Goal: Information Seeking & Learning: Learn about a topic

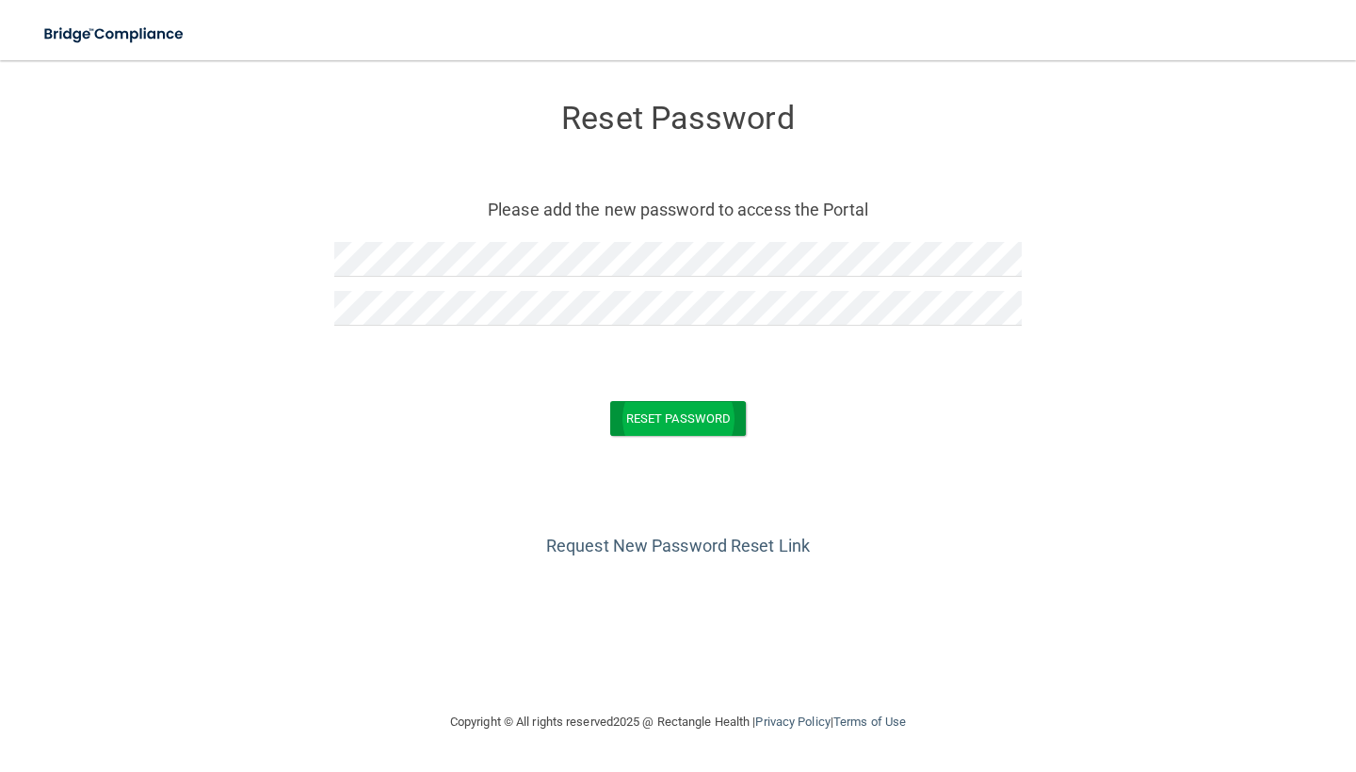
click at [678, 424] on button "Reset Password" at bounding box center [678, 418] width 136 height 35
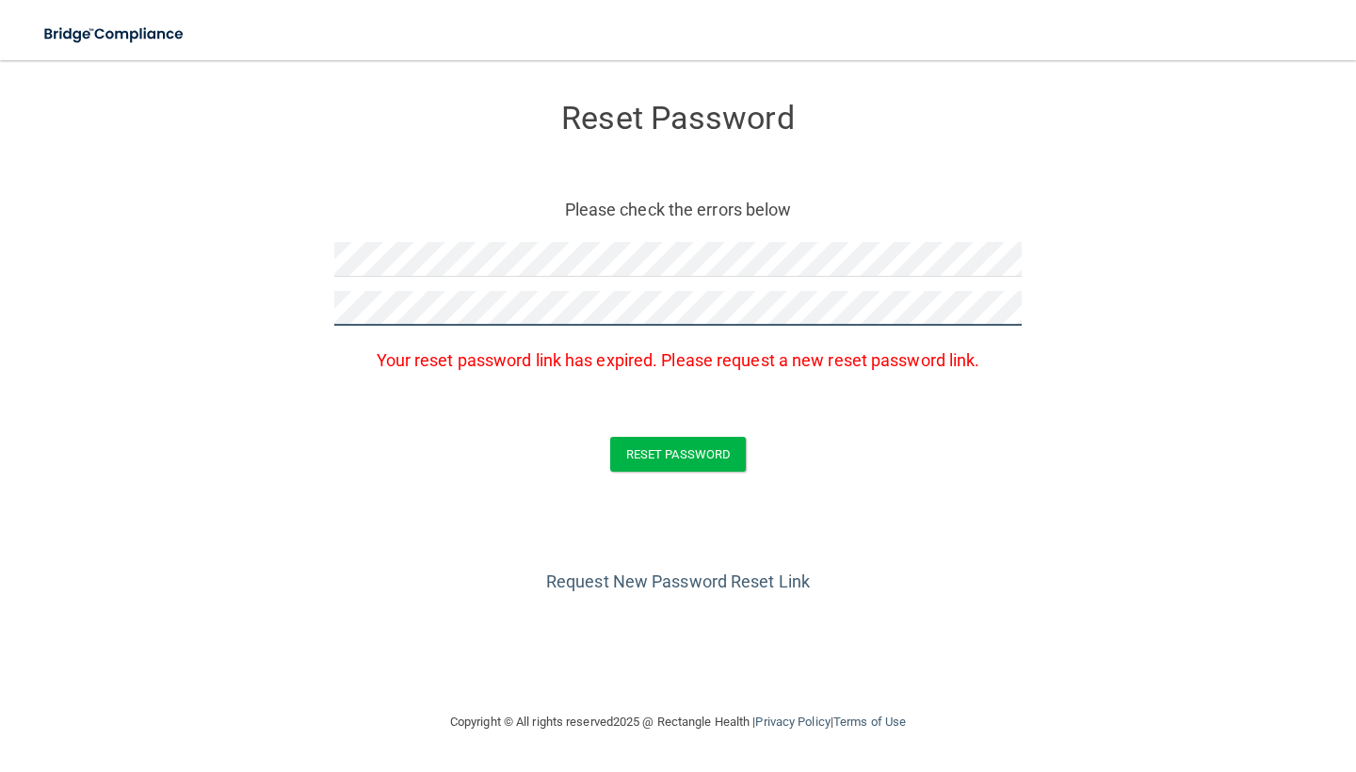
click at [678, 453] on button "Reset Password" at bounding box center [678, 454] width 136 height 35
click at [700, 458] on button "Reset Password" at bounding box center [678, 454] width 136 height 35
click at [746, 575] on link "Request New Password Reset Link" at bounding box center [678, 582] width 264 height 20
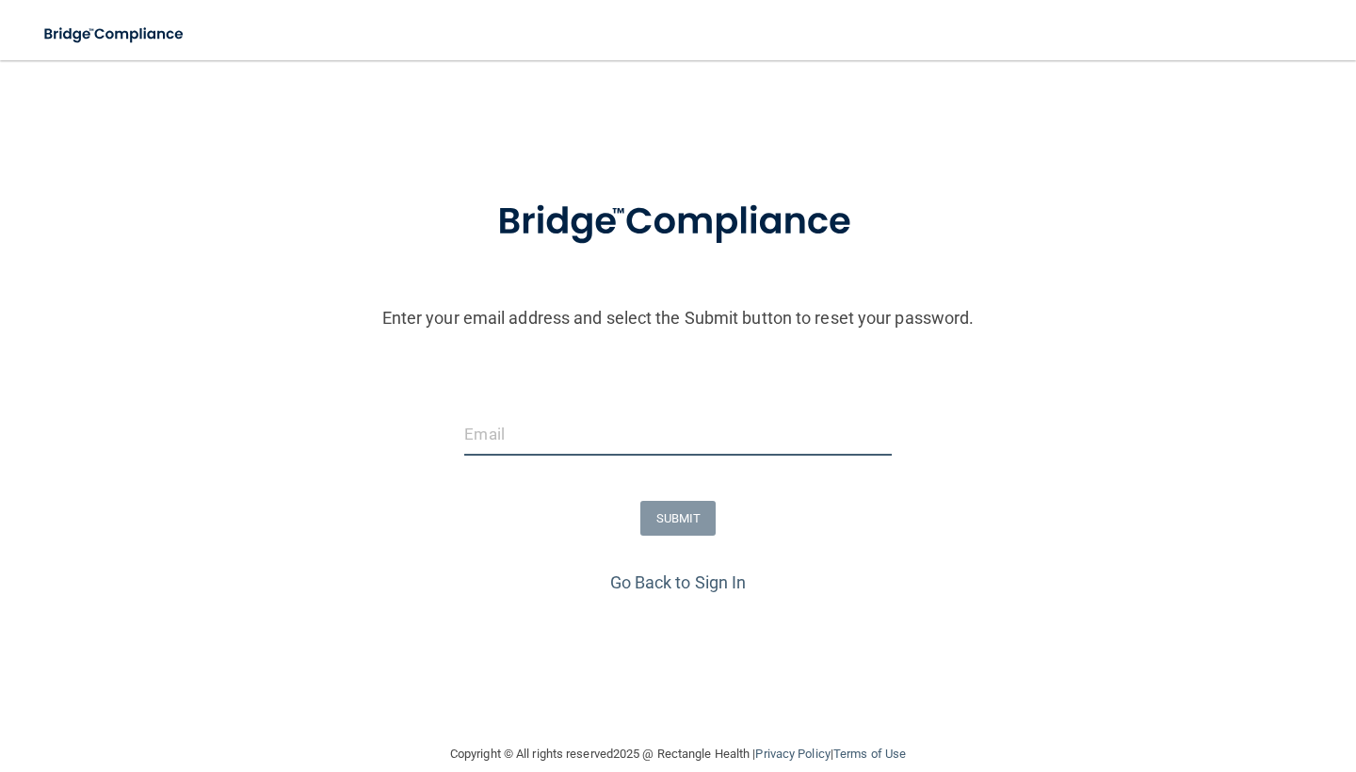
click at [601, 438] on input "email" at bounding box center [677, 434] width 427 height 42
type input "[EMAIL_ADDRESS][DOMAIN_NAME]"
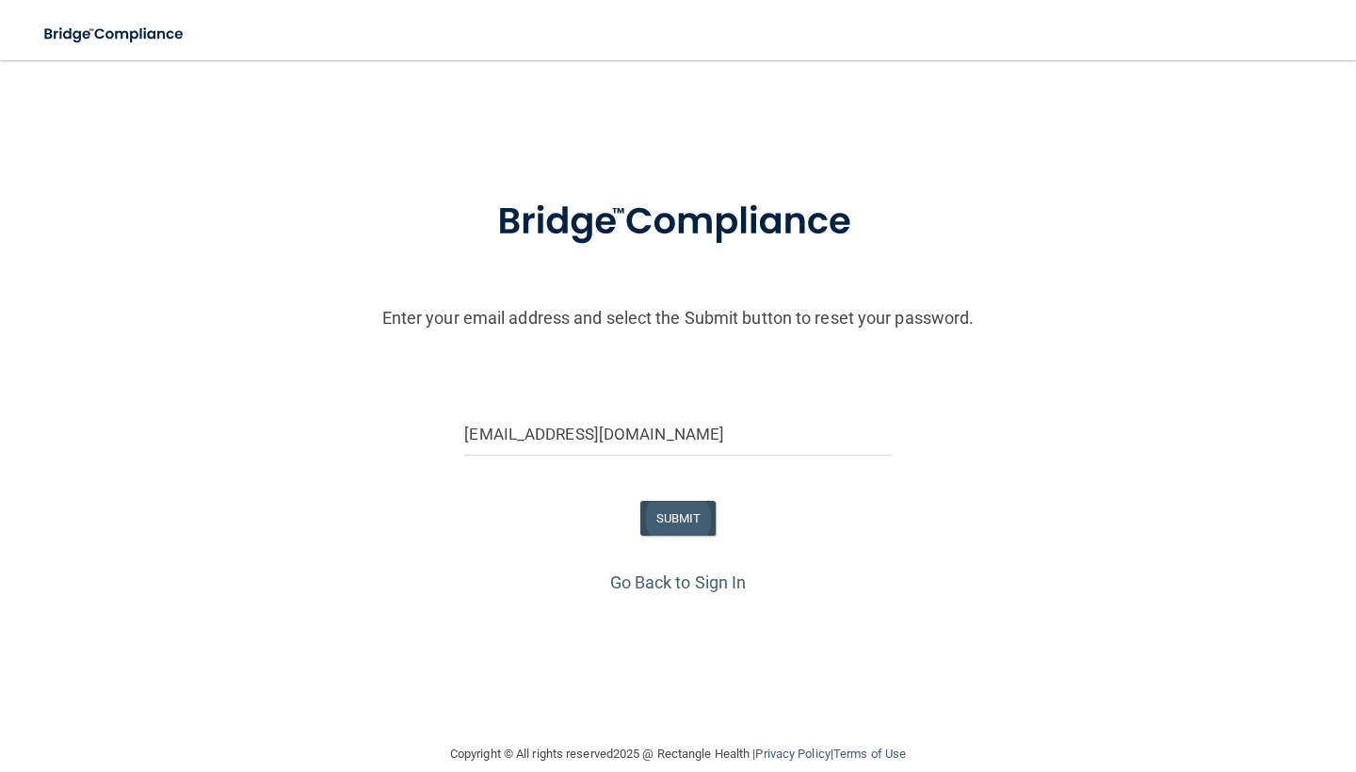
click at [685, 511] on button "SUBMIT" at bounding box center [678, 518] width 76 height 35
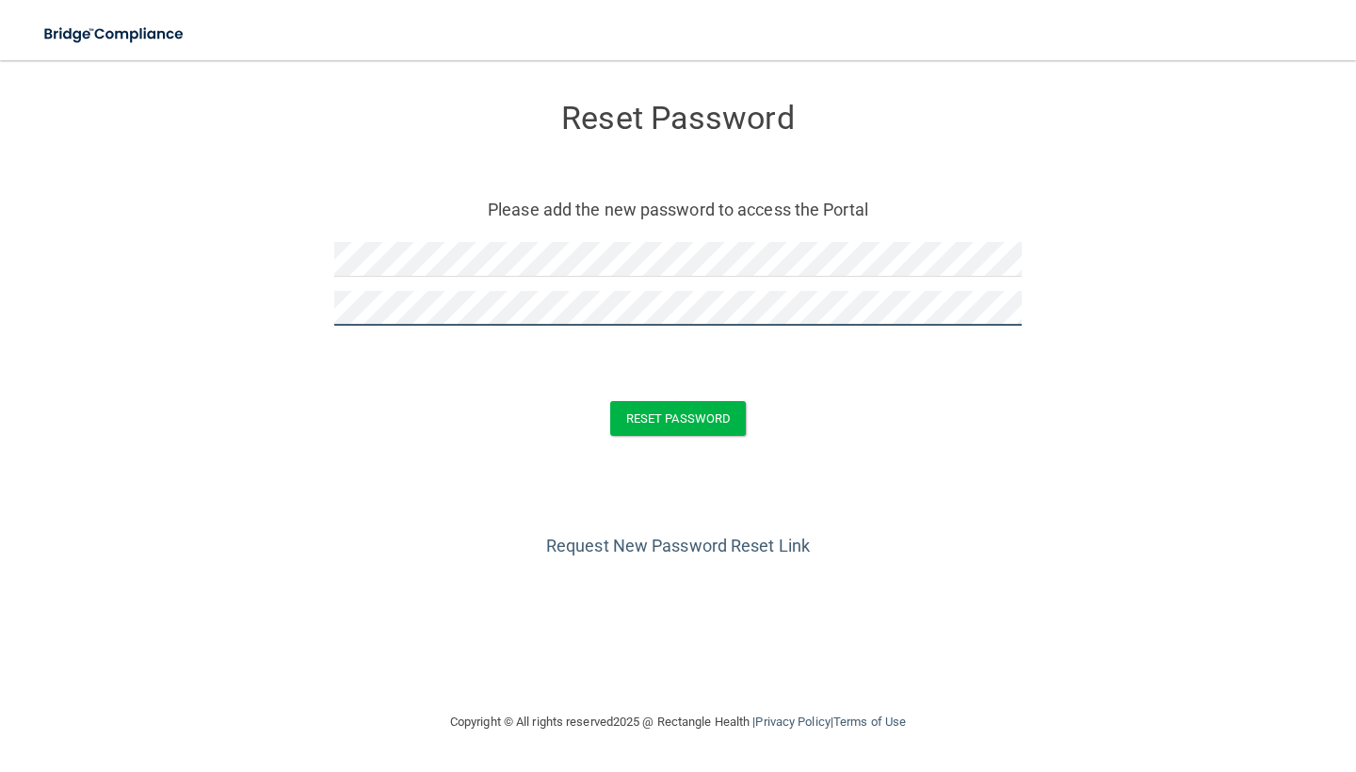
click at [678, 417] on button "Reset Password" at bounding box center [678, 418] width 136 height 35
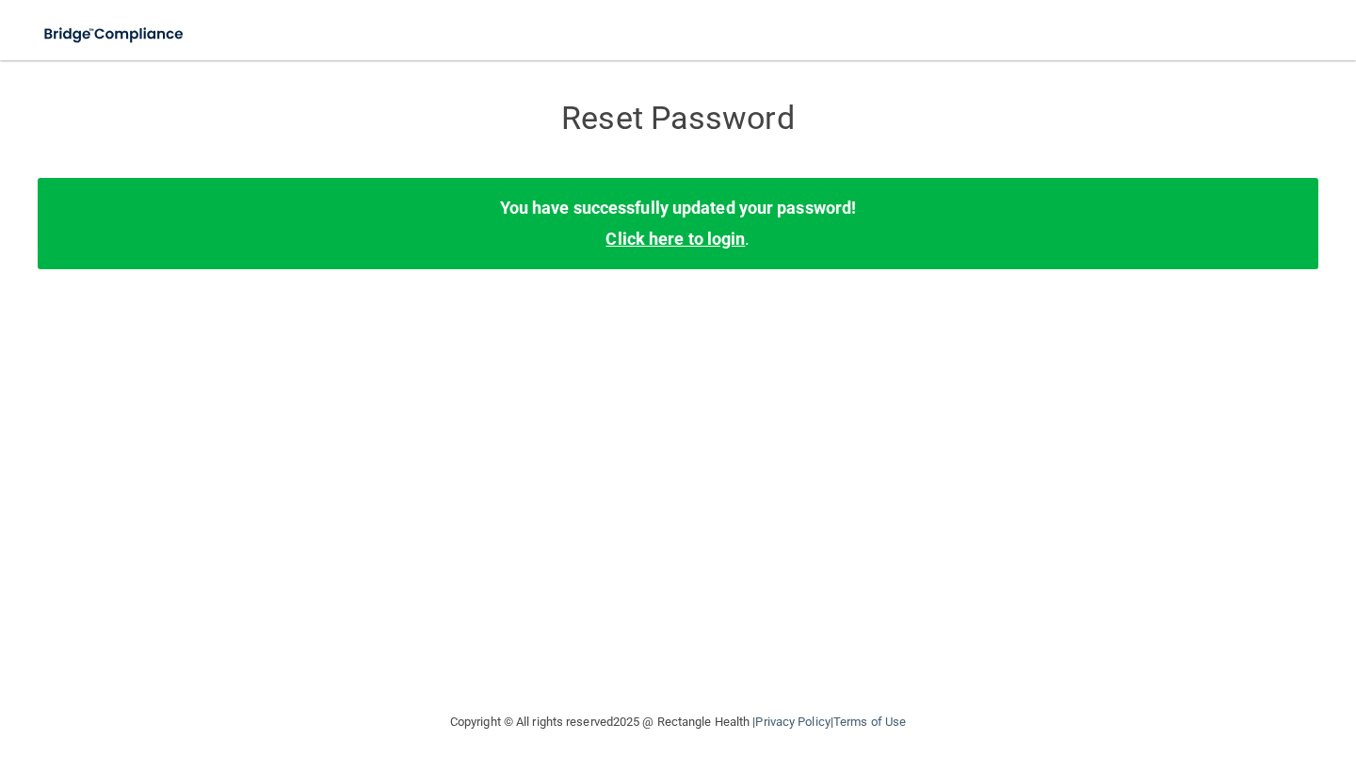
click at [697, 244] on link "Click here to login" at bounding box center [674, 239] width 139 height 20
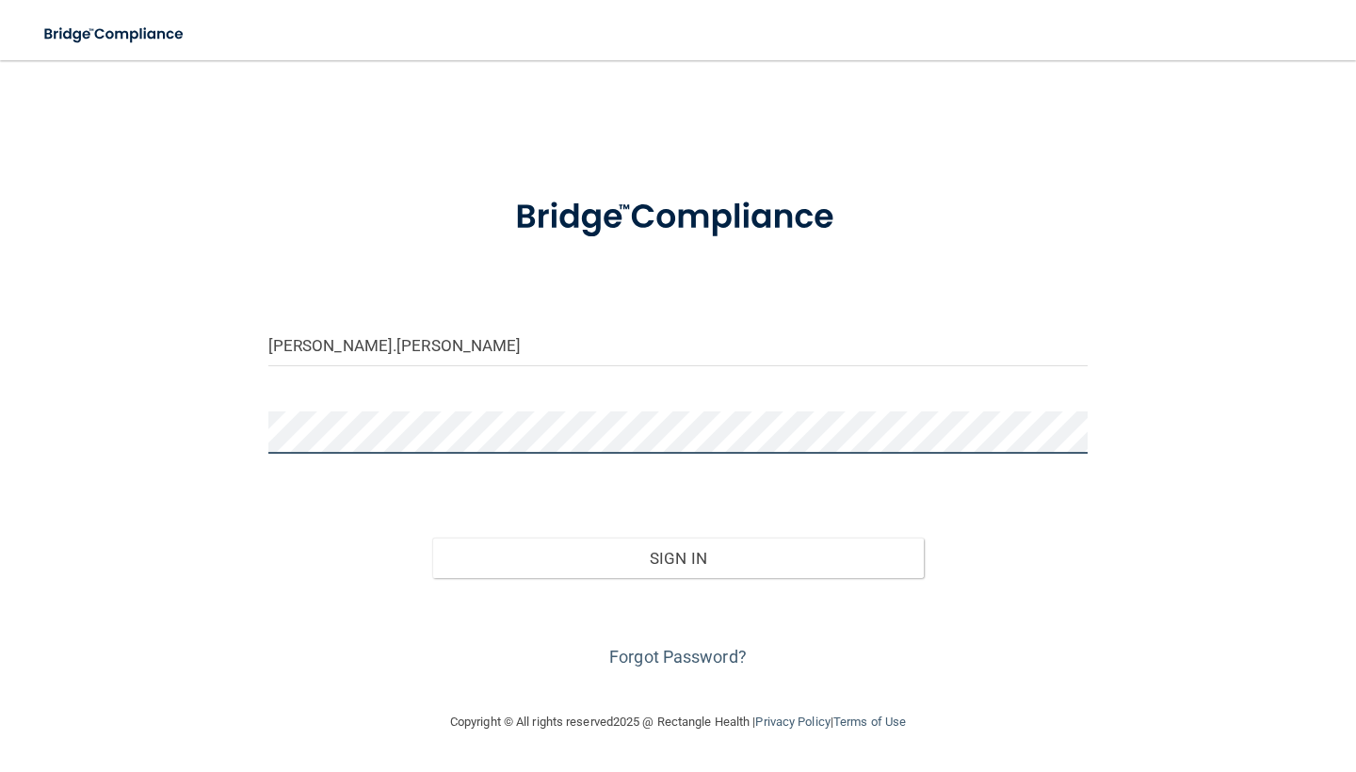
click at [677, 579] on button "Sign In" at bounding box center [678, 558] width 492 height 41
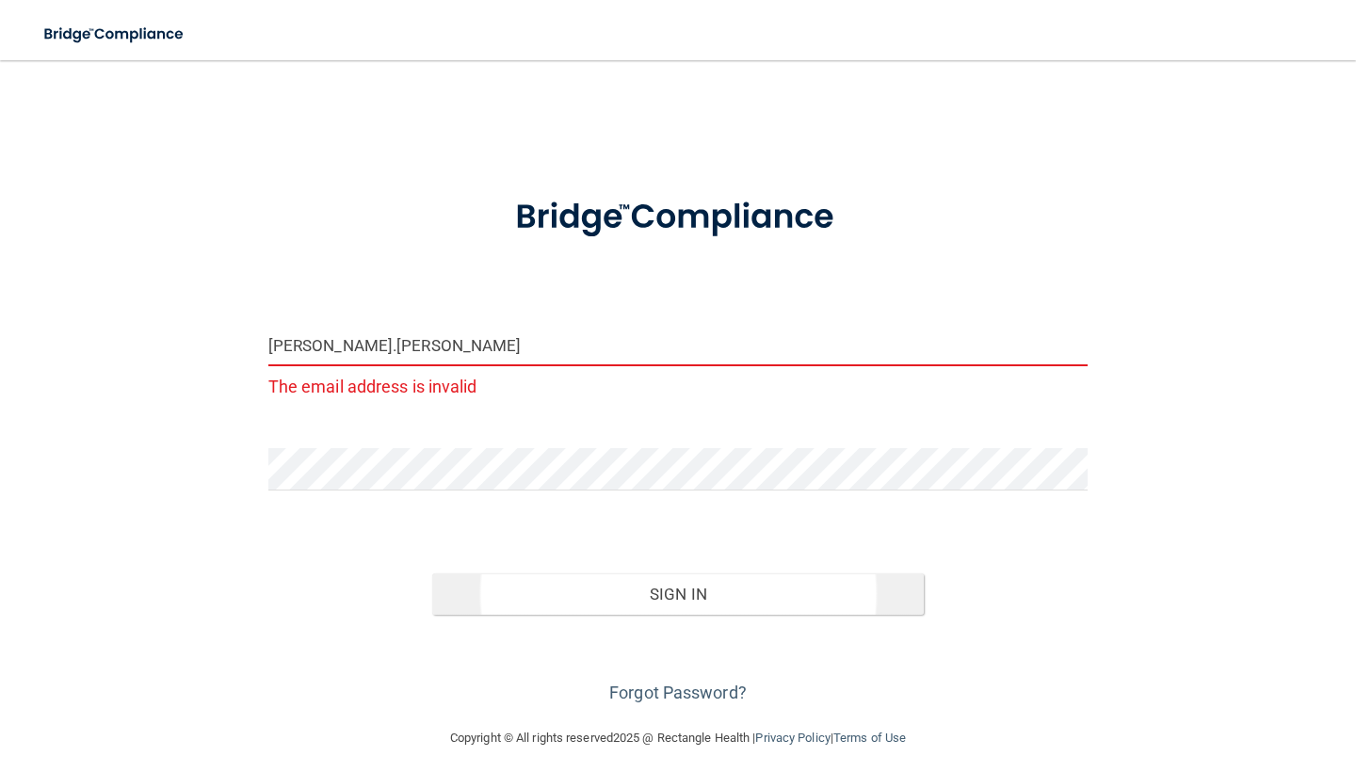
click at [542, 590] on button "Sign In" at bounding box center [678, 593] width 492 height 41
click at [492, 354] on input "jocelynne.elmore" at bounding box center [677, 345] width 819 height 42
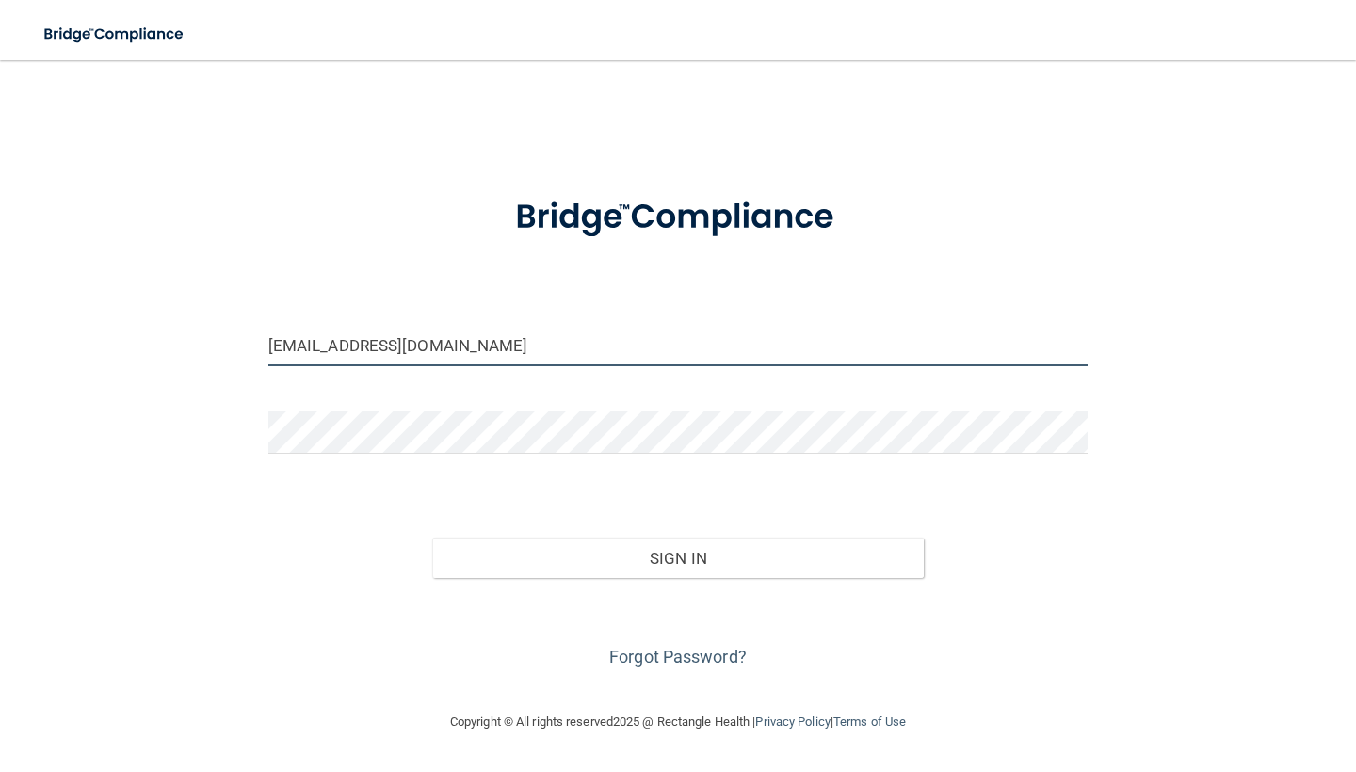
type input "[EMAIL_ADDRESS][DOMAIN_NAME]"
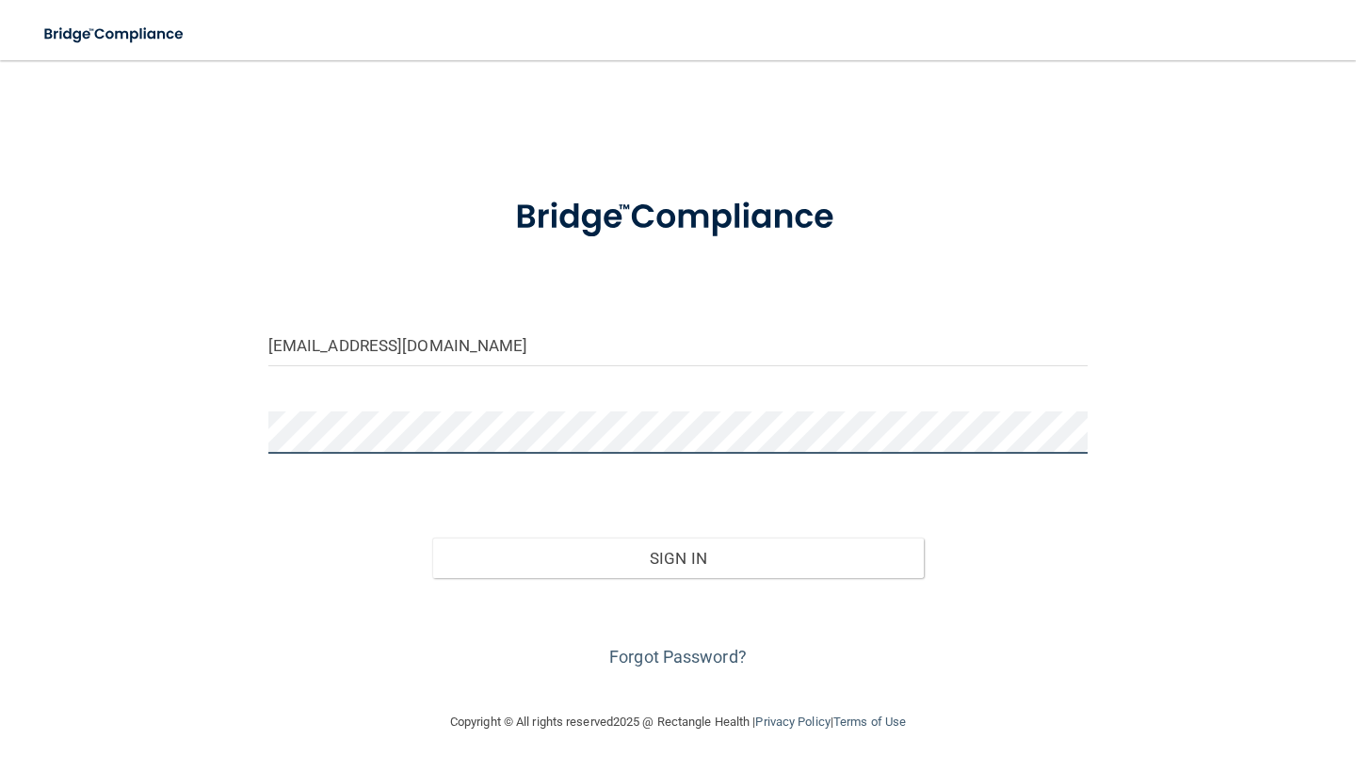
click at [677, 557] on button "Sign In" at bounding box center [678, 558] width 492 height 41
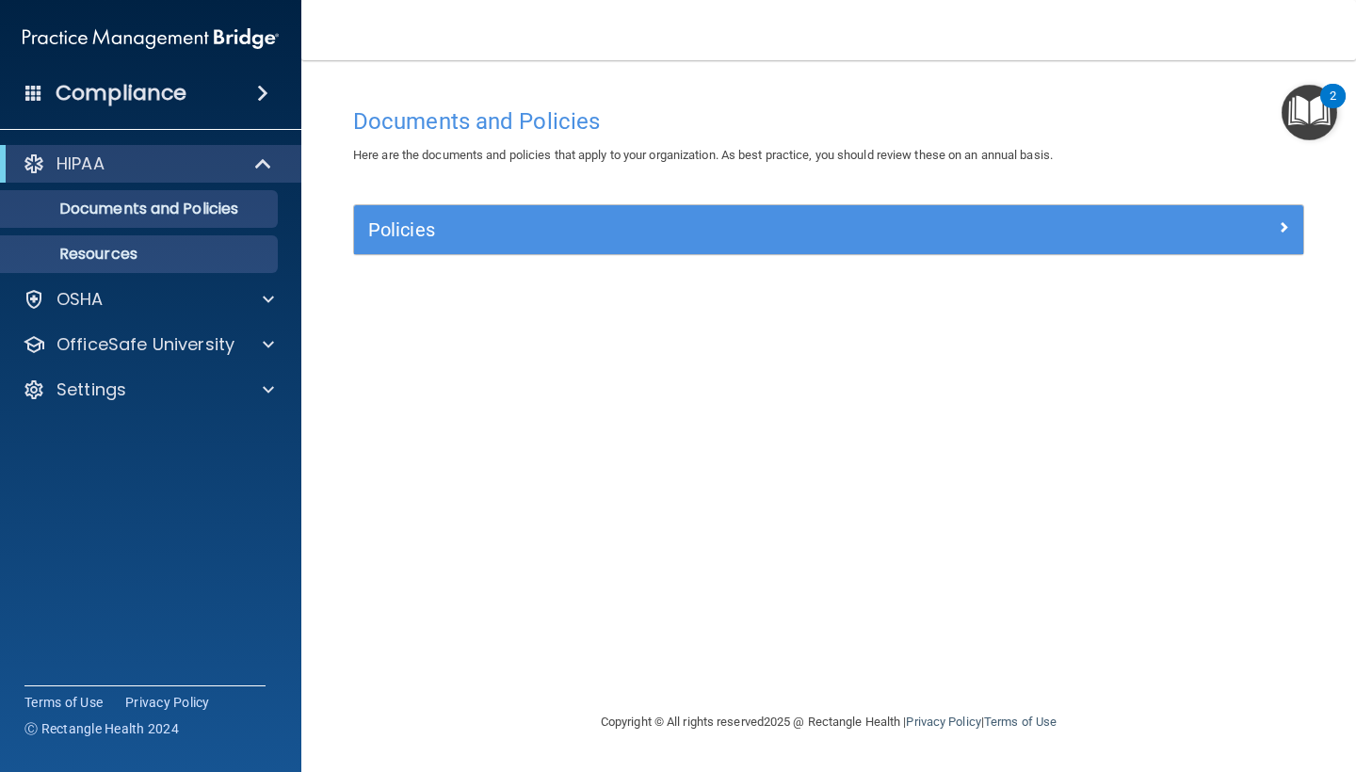
click at [170, 241] on link "Resources" at bounding box center [129, 254] width 297 height 38
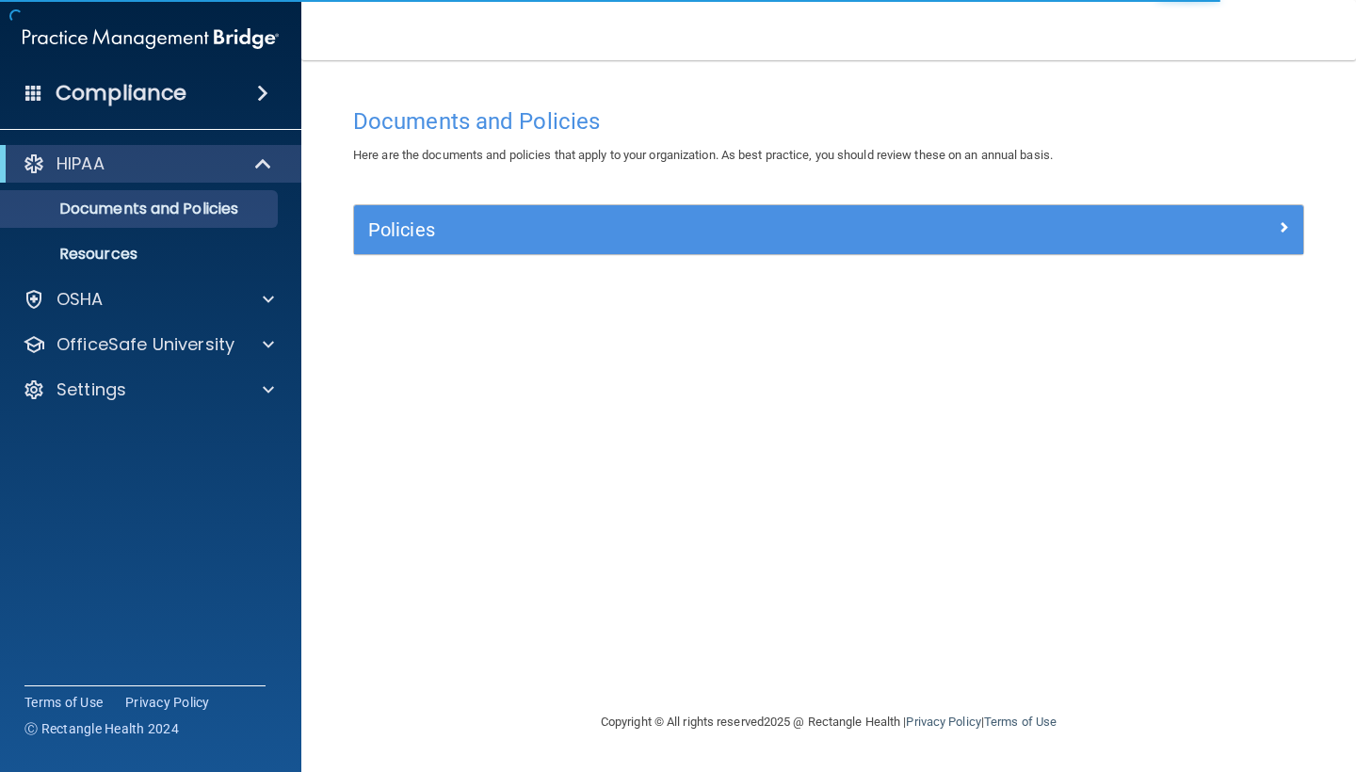
click at [120, 165] on div "HIPAA" at bounding box center [124, 164] width 233 height 23
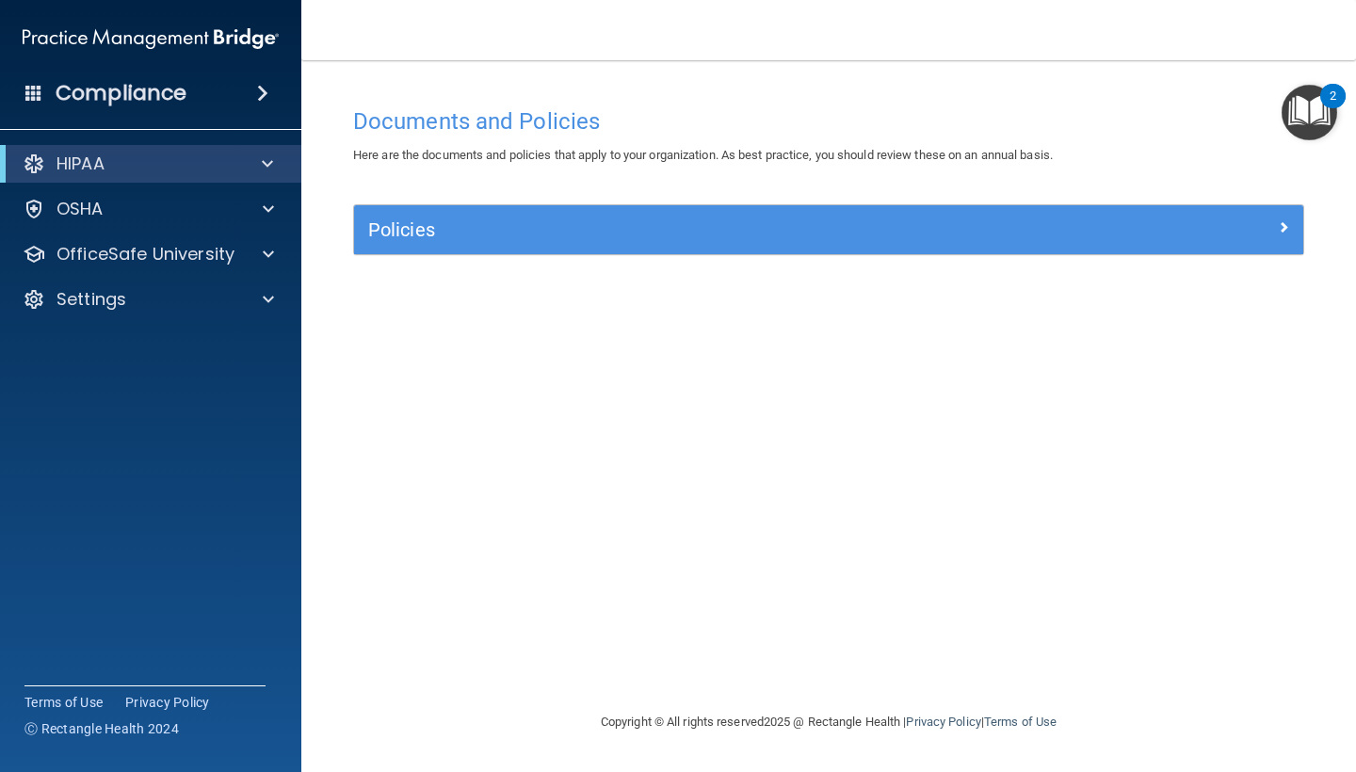
click at [202, 86] on div "Compliance" at bounding box center [150, 93] width 301 height 41
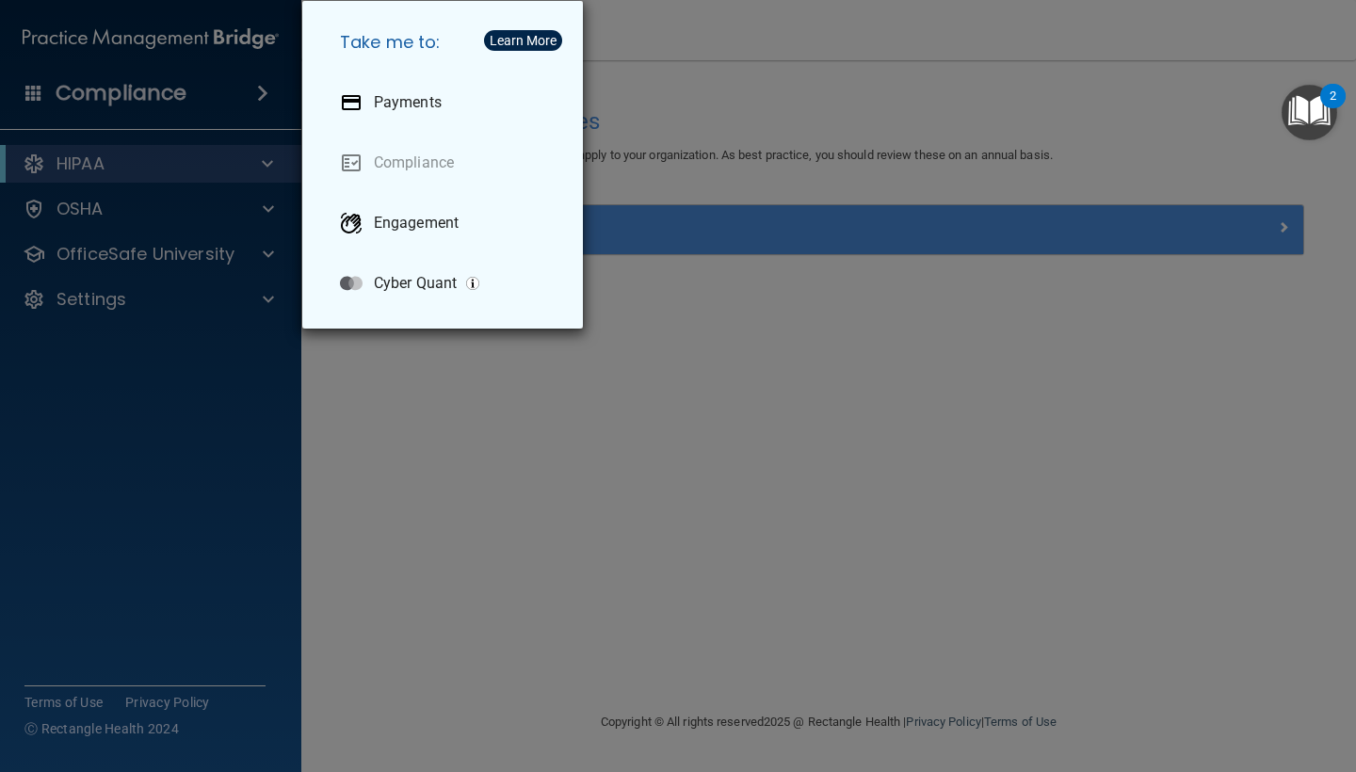
click at [409, 416] on div "Take me to: Payments Compliance Engagement Cyber Quant" at bounding box center [678, 386] width 1356 height 772
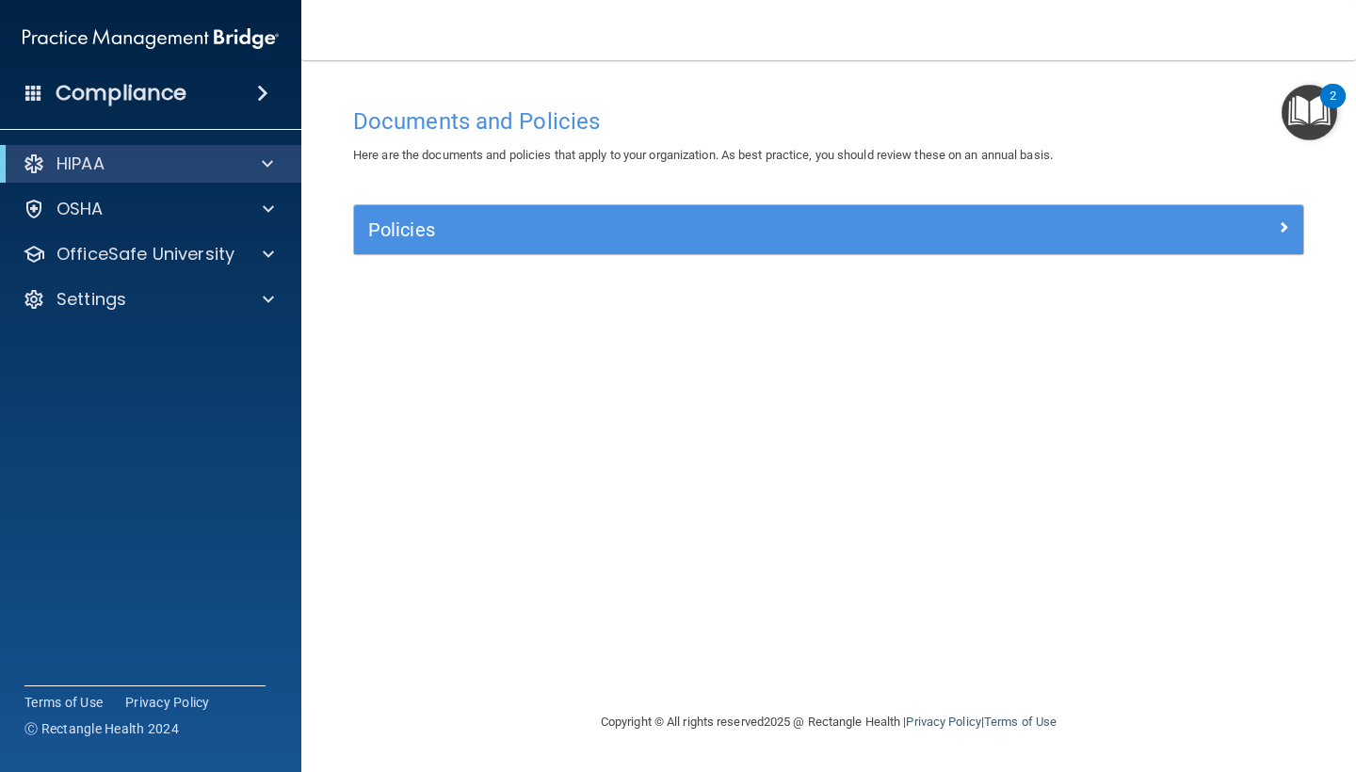
click at [34, 78] on div "Compliance" at bounding box center [150, 93] width 301 height 41
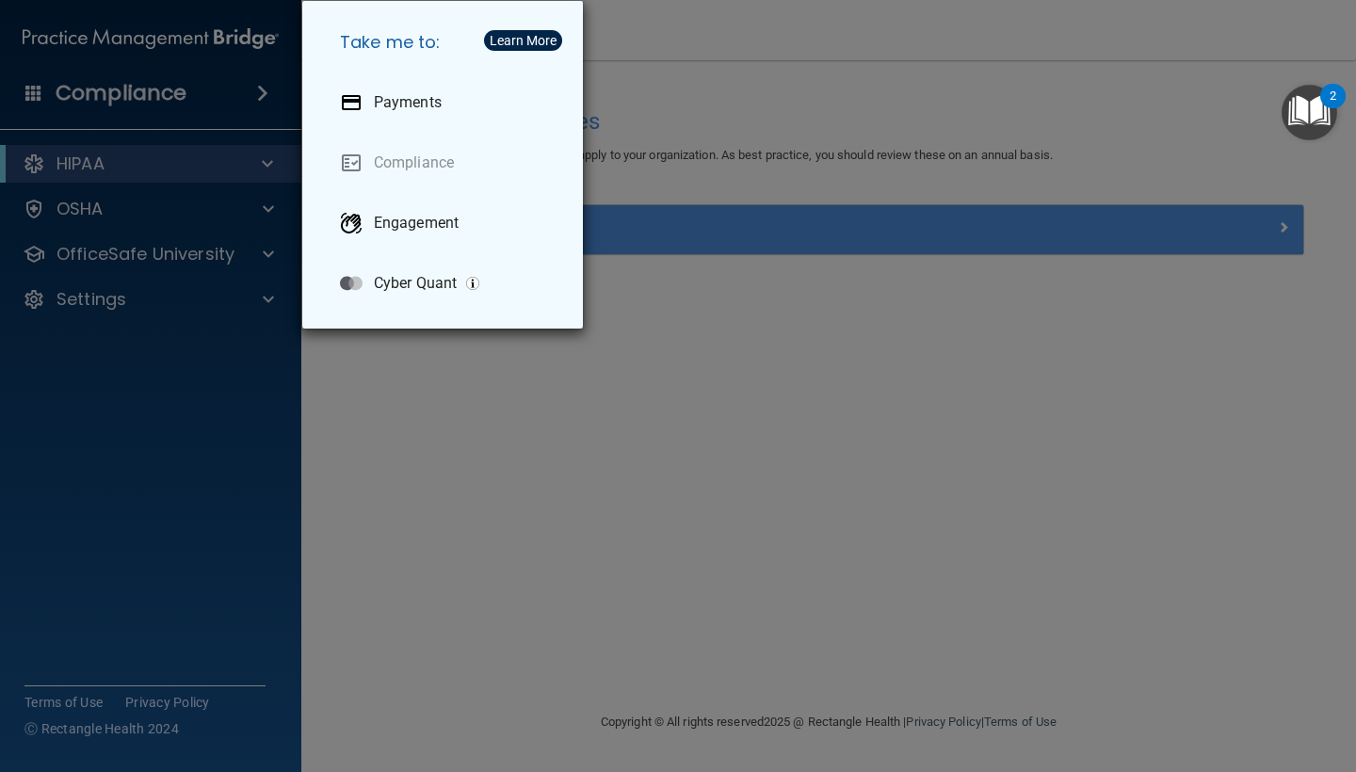
click at [395, 155] on link "Compliance" at bounding box center [446, 163] width 243 height 53
click at [384, 448] on div "Take me to: Payments Compliance Engagement Cyber Quant" at bounding box center [678, 386] width 1356 height 772
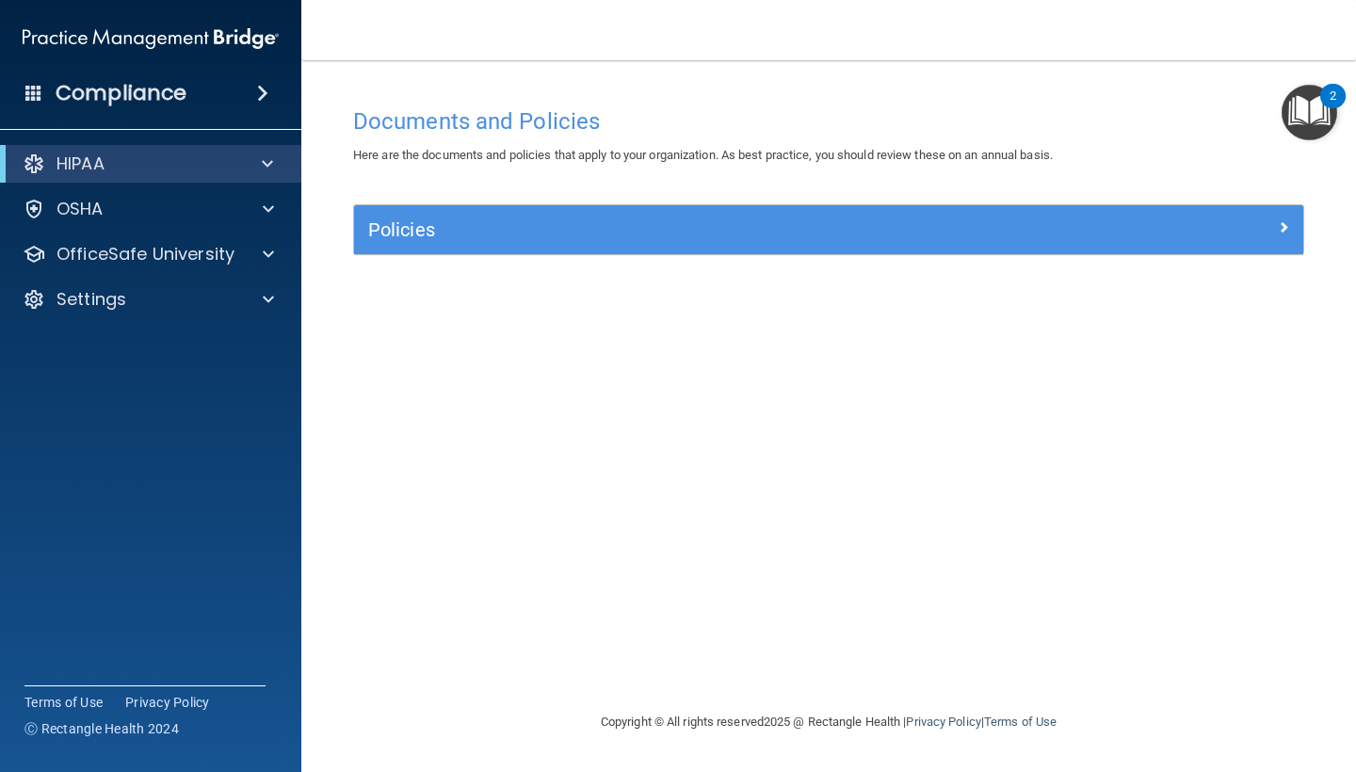
click at [637, 230] on h5 "Policies" at bounding box center [710, 229] width 684 height 21
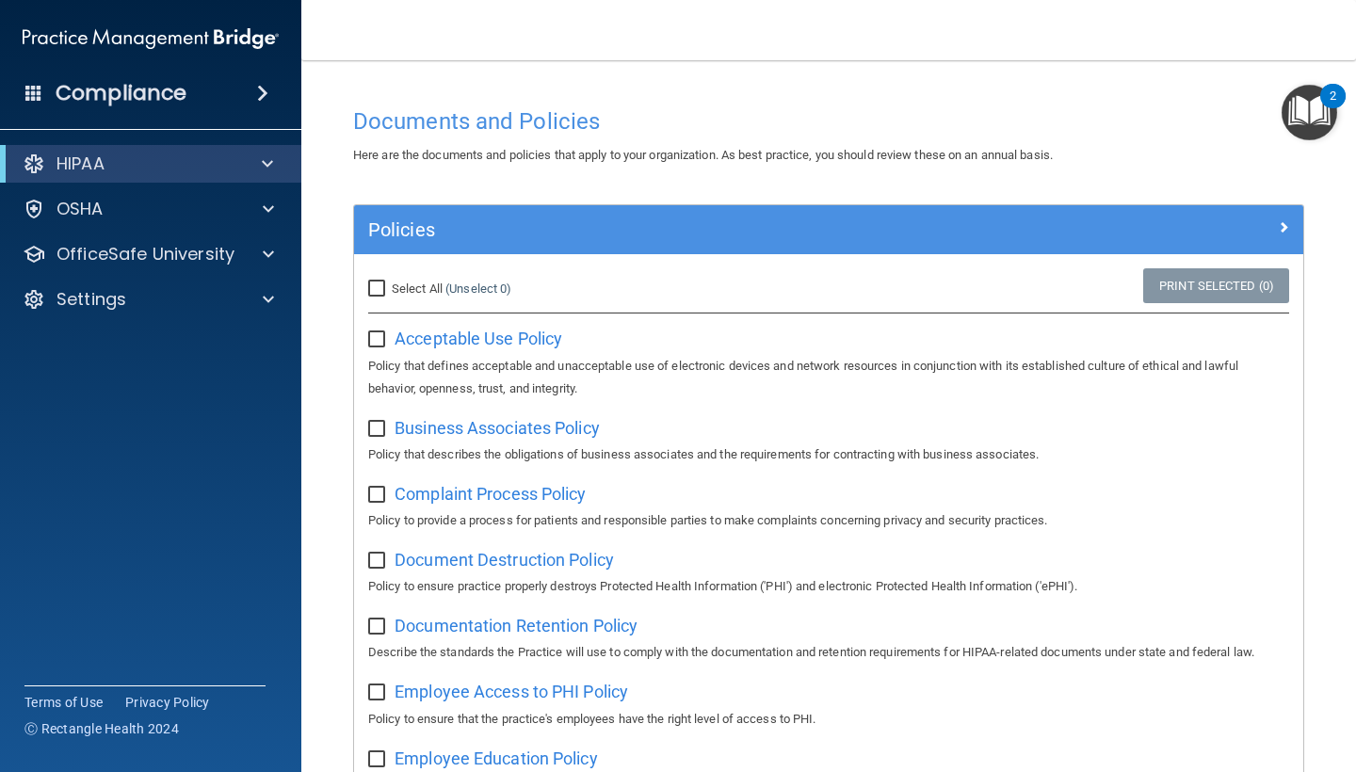
click at [379, 346] on div "Acceptable Use Policy Policy that defines acceptable and unacceptable use of el…" at bounding box center [828, 361] width 921 height 76
click at [376, 298] on label "Select All (Unselect 0) Unselect All" at bounding box center [439, 289] width 143 height 23
click at [376, 297] on input "Select All (Unselect 0) Unselect All" at bounding box center [379, 289] width 22 height 15
checkbox input "true"
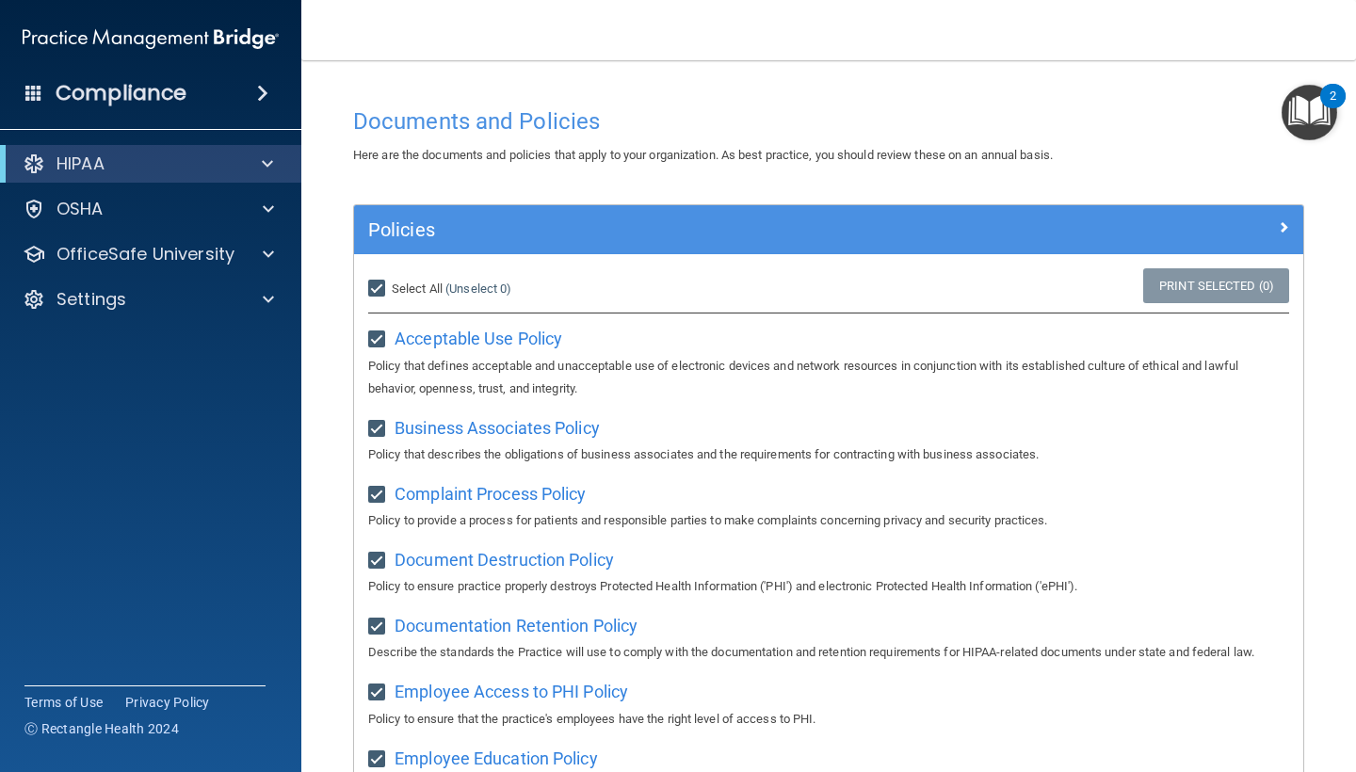
checkbox input "true"
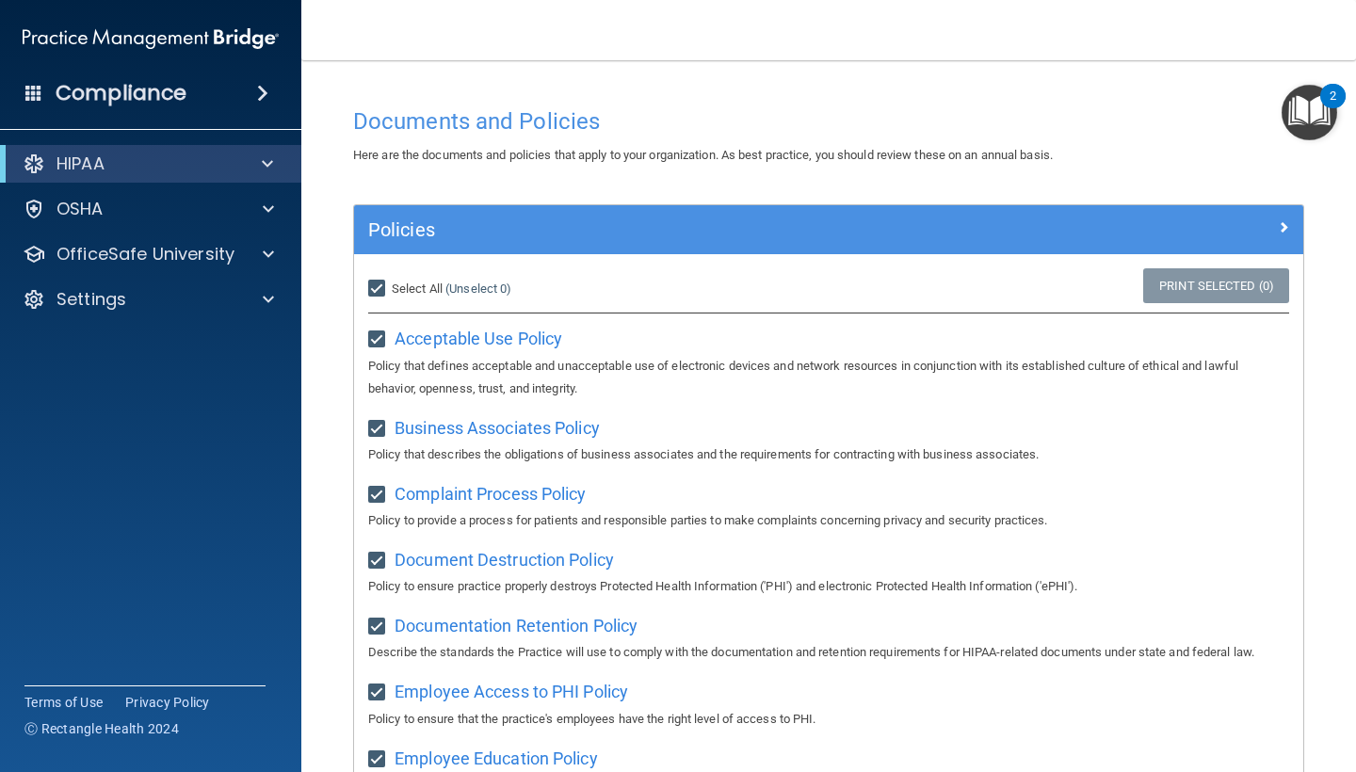
checkbox input "true"
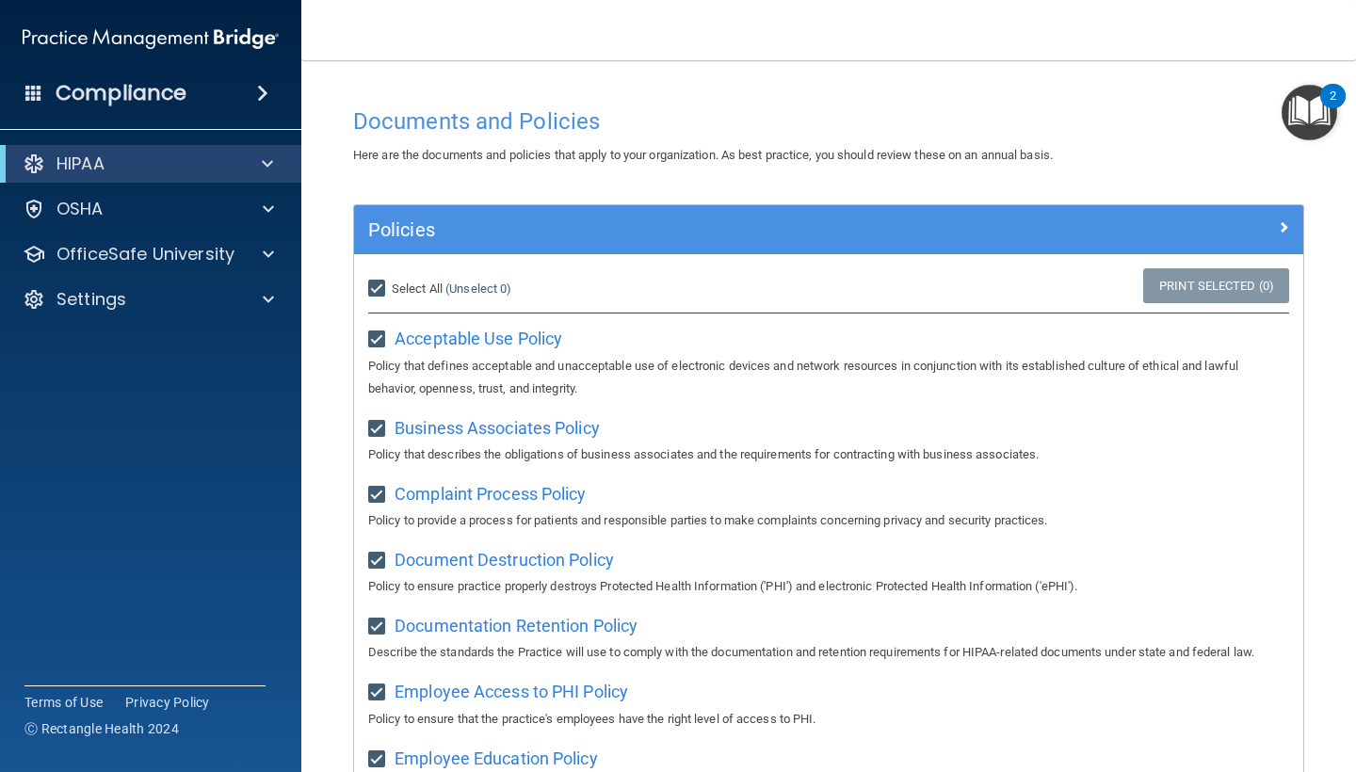
checkbox input "true"
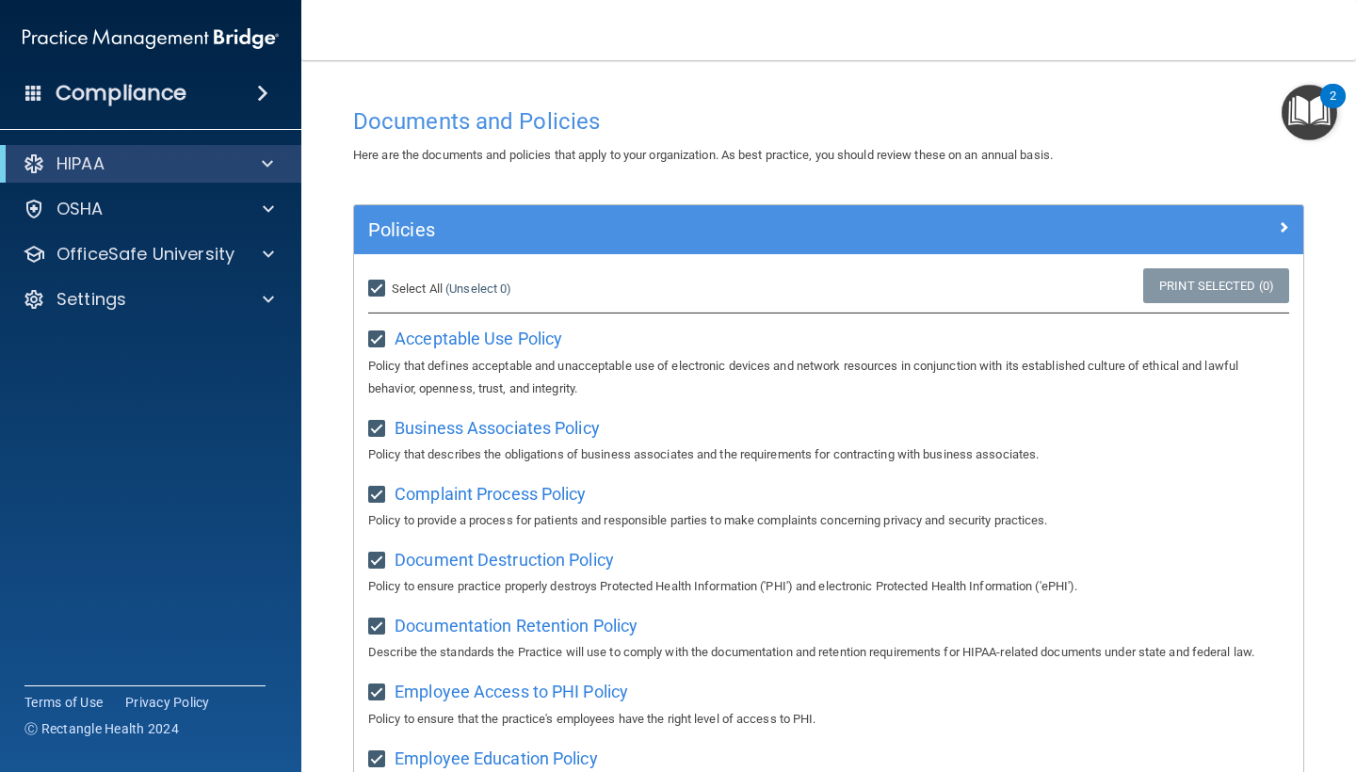
checkbox input "true"
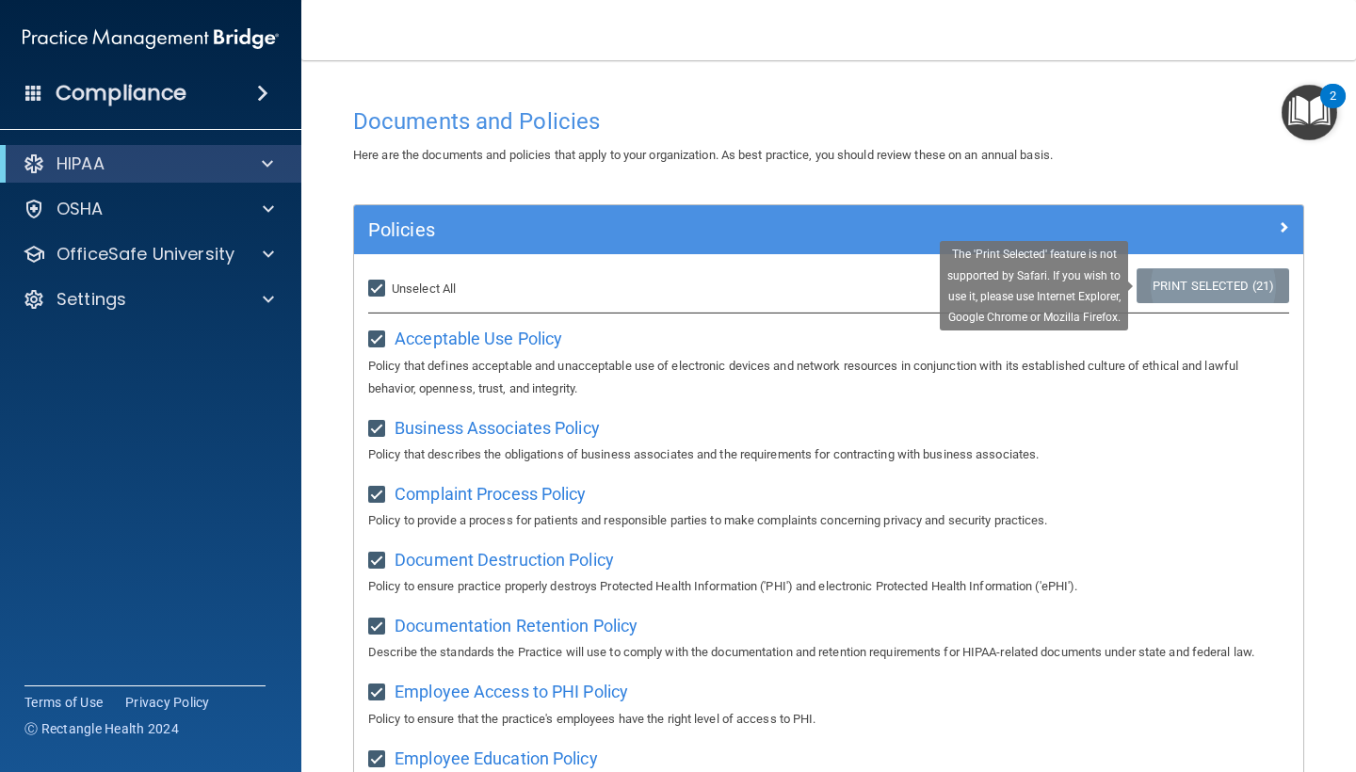
click at [1230, 295] on link "Print Selected (21)" at bounding box center [1213, 285] width 153 height 35
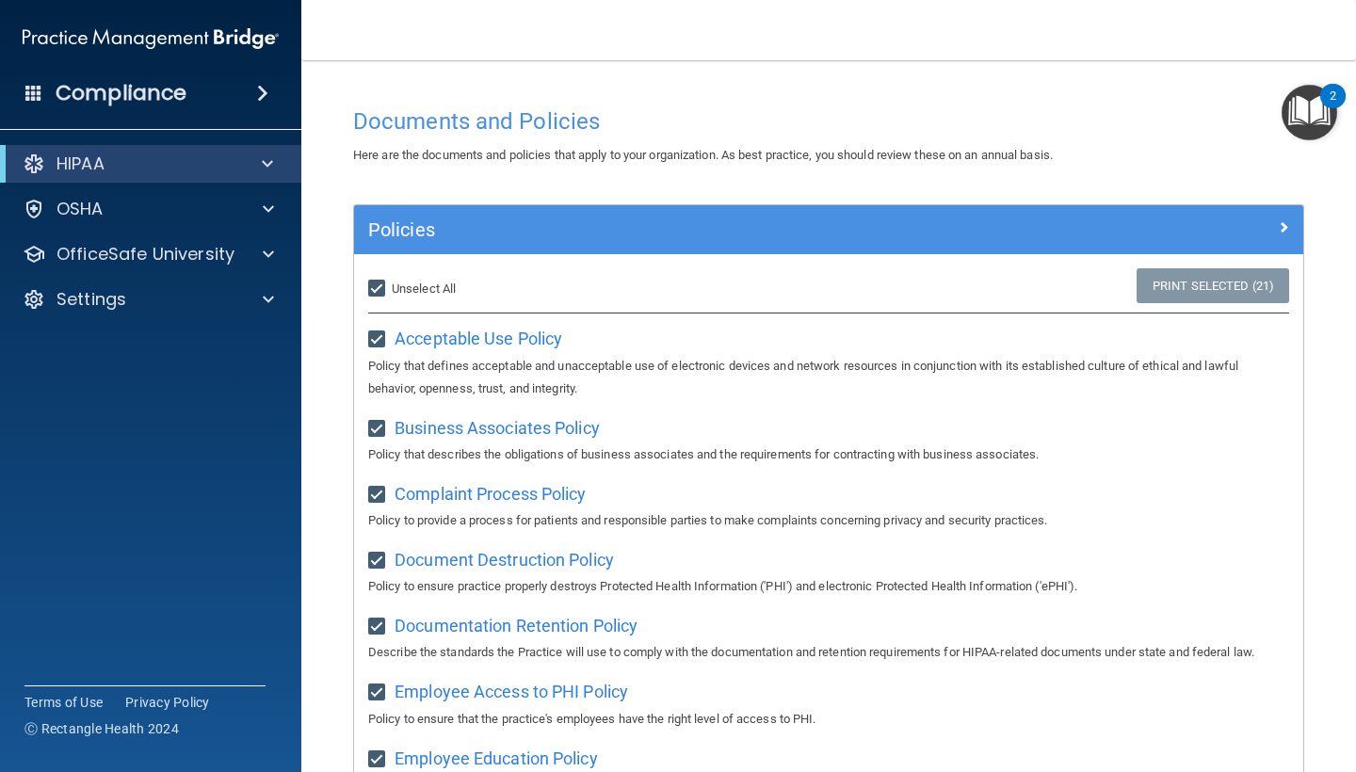
click at [1154, 161] on div "Here are the documents and policies that apply to your organization. As best pr…" at bounding box center [828, 155] width 979 height 23
click at [1291, 228] on div at bounding box center [1184, 226] width 237 height 23
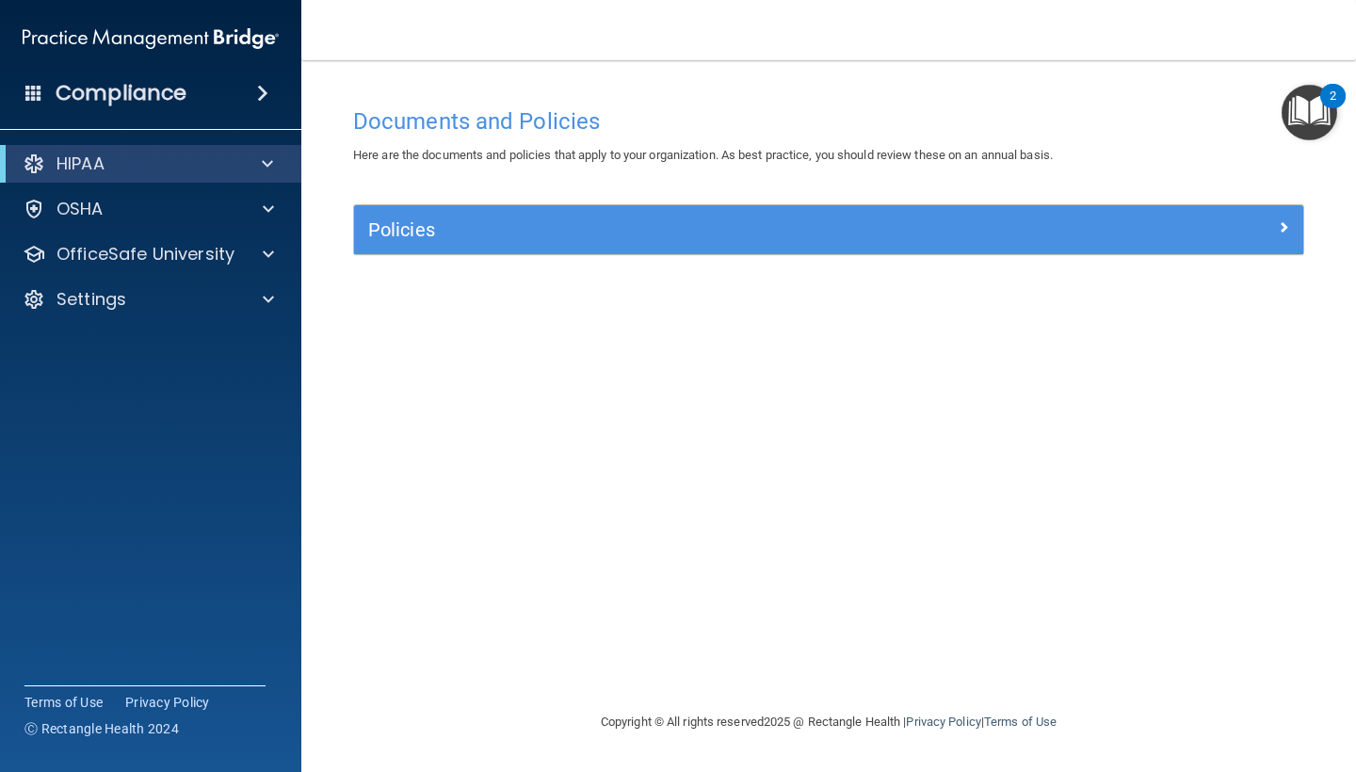
click at [1275, 227] on div at bounding box center [1184, 226] width 237 height 23
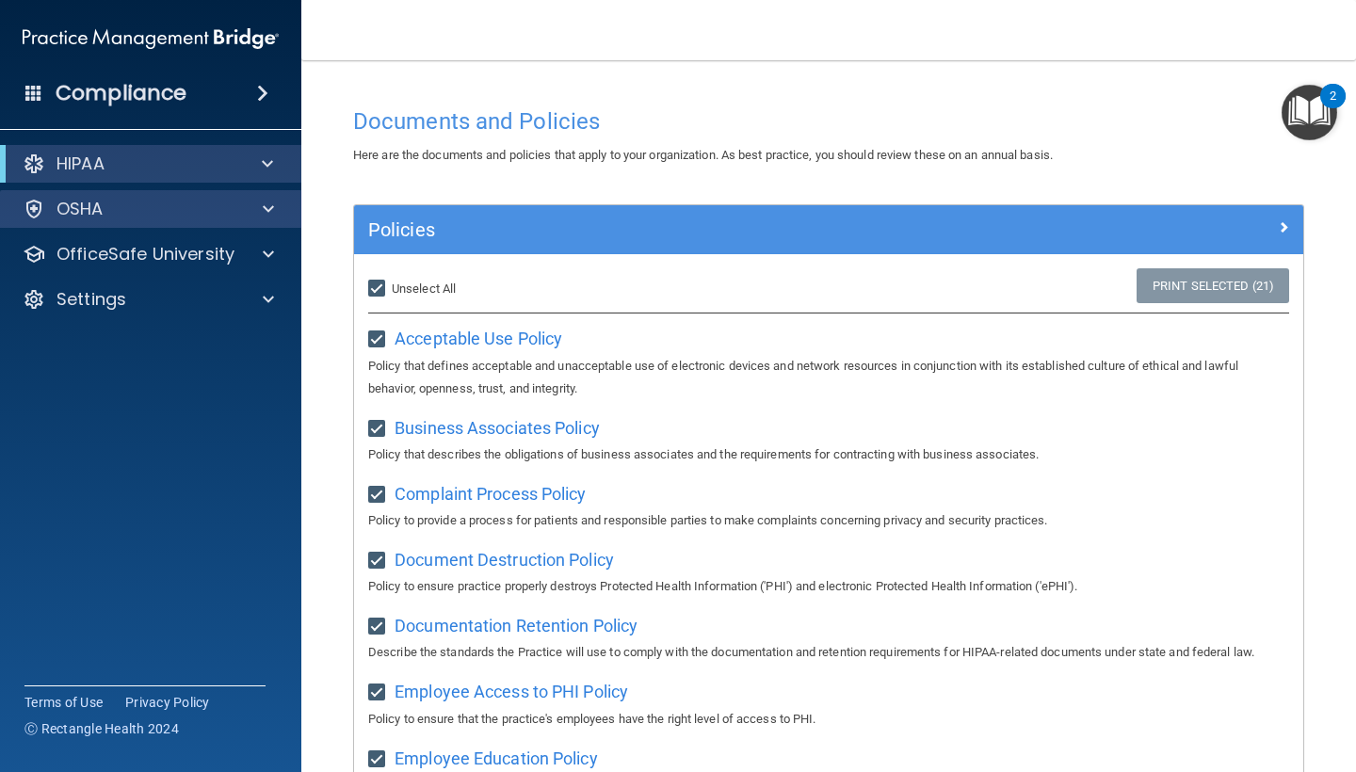
click at [227, 204] on div "OSHA" at bounding box center [125, 209] width 234 height 23
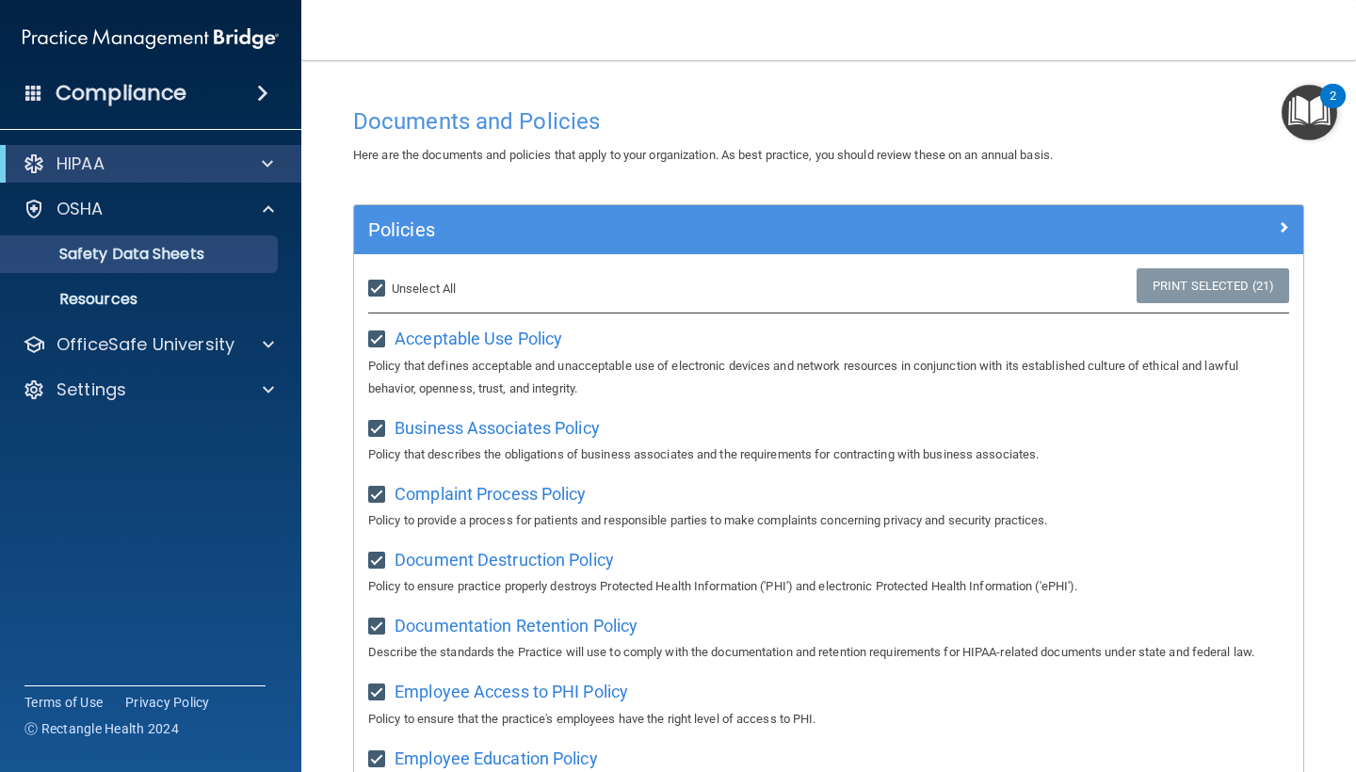
click at [177, 253] on p "Safety Data Sheets" at bounding box center [140, 254] width 257 height 19
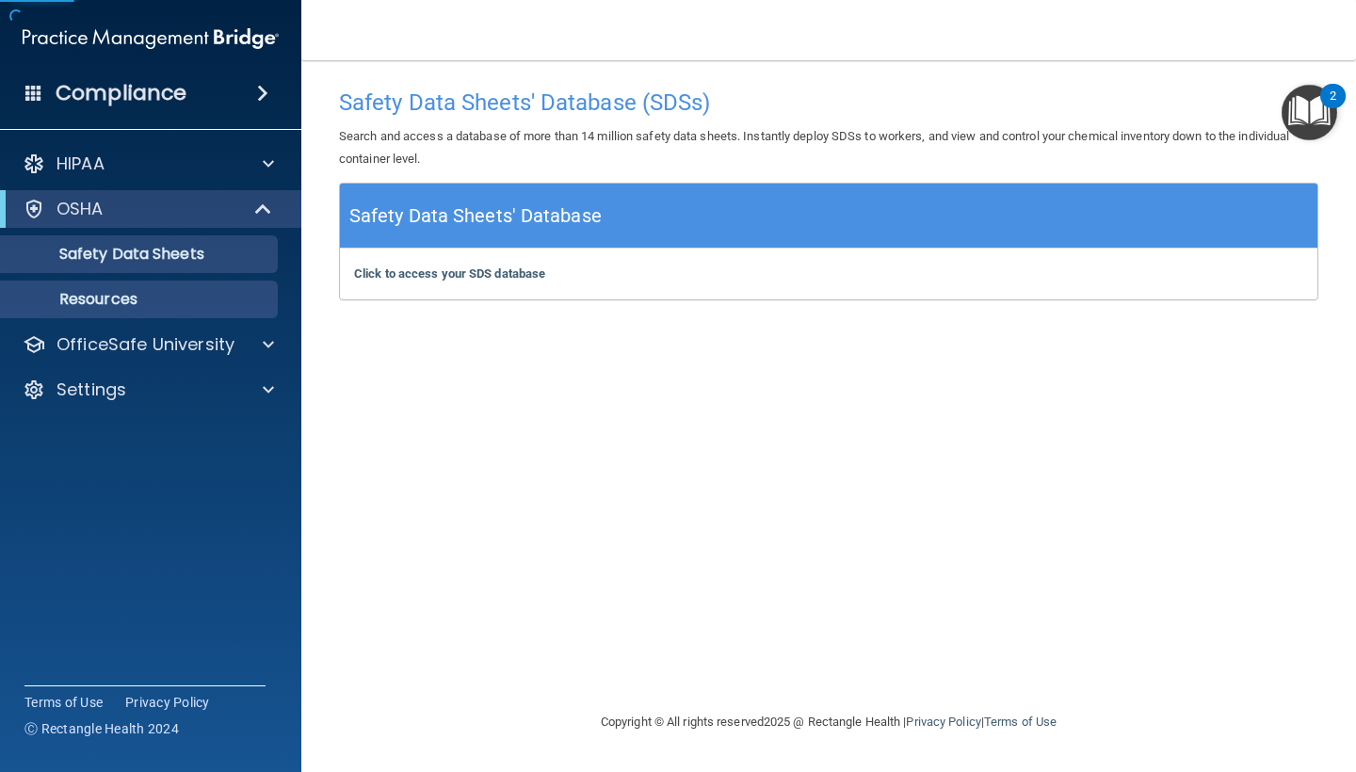
click at [159, 282] on link "Resources" at bounding box center [129, 300] width 297 height 38
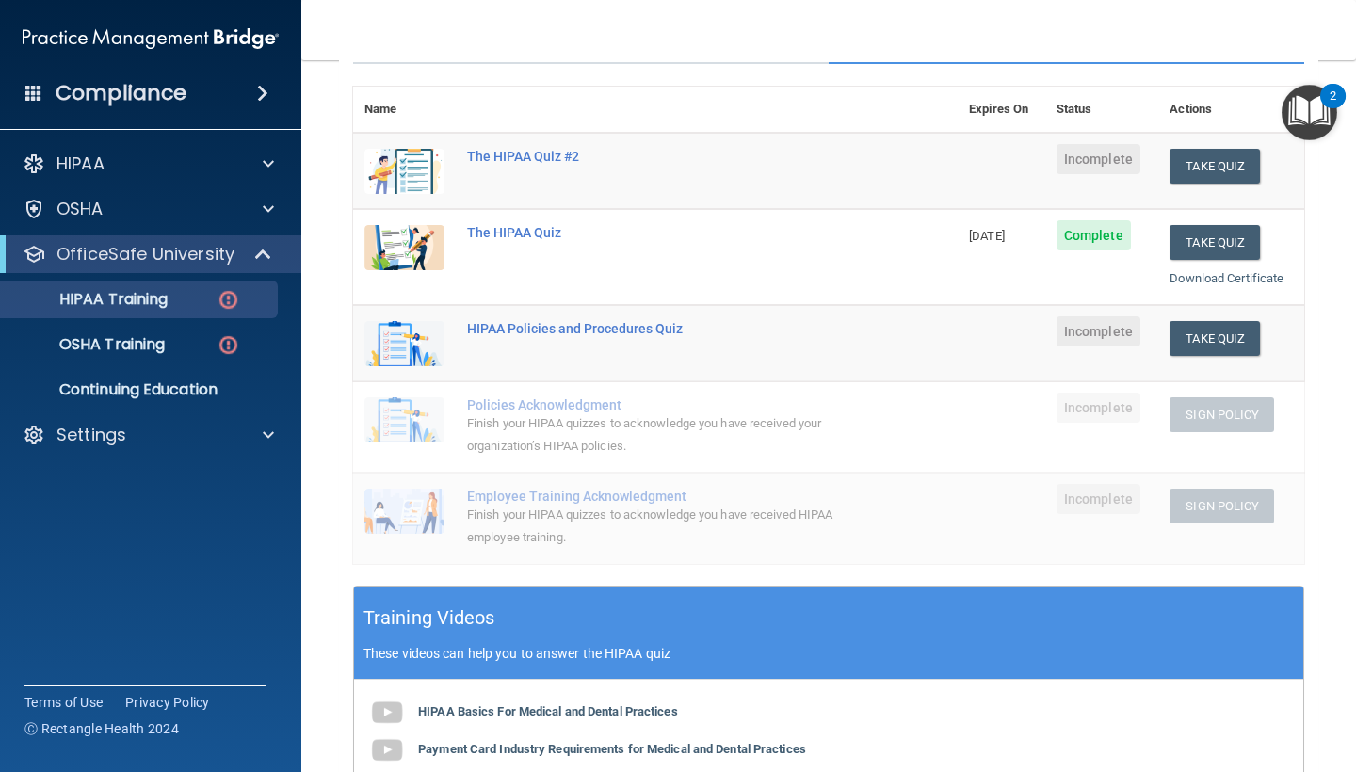
scroll to position [203, 0]
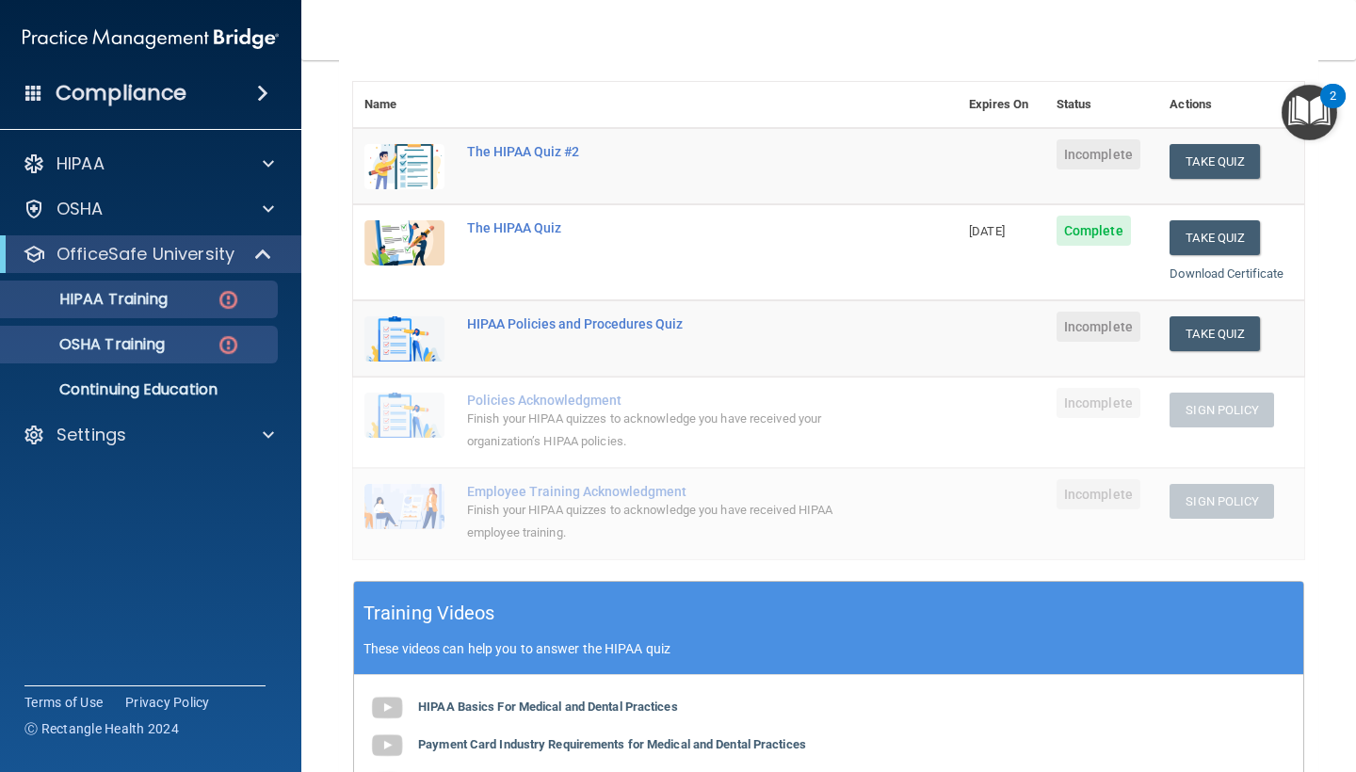
click at [196, 346] on div "OSHA Training" at bounding box center [140, 344] width 257 height 19
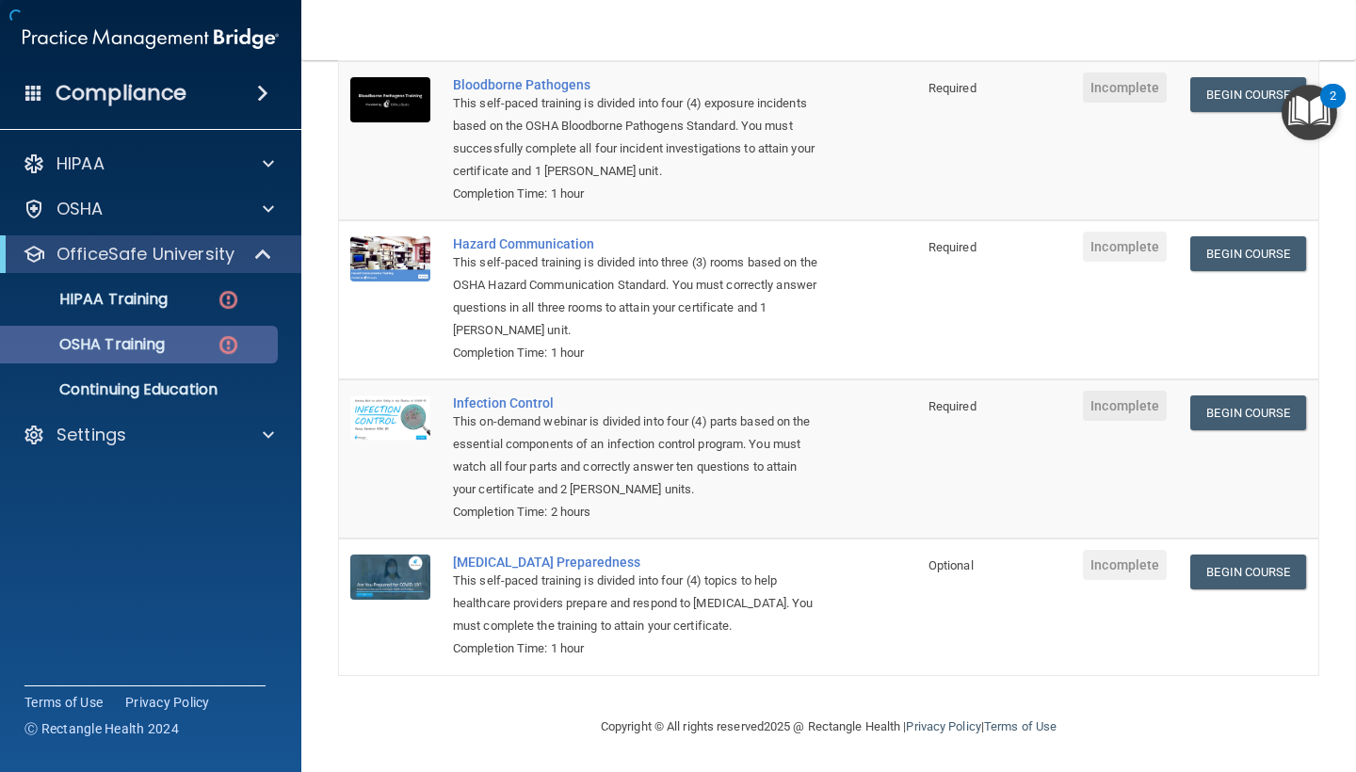
scroll to position [184, 0]
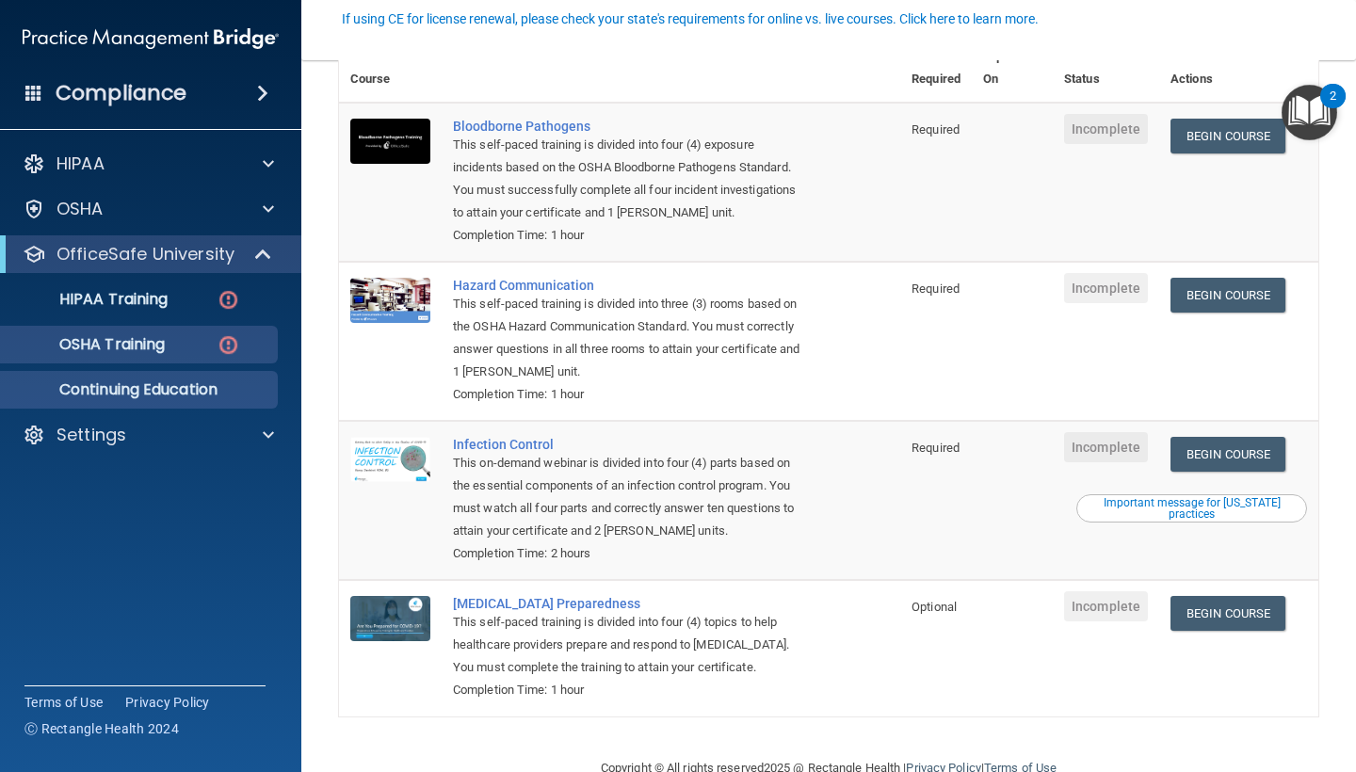
click at [175, 394] on p "Continuing Education" at bounding box center [140, 389] width 257 height 19
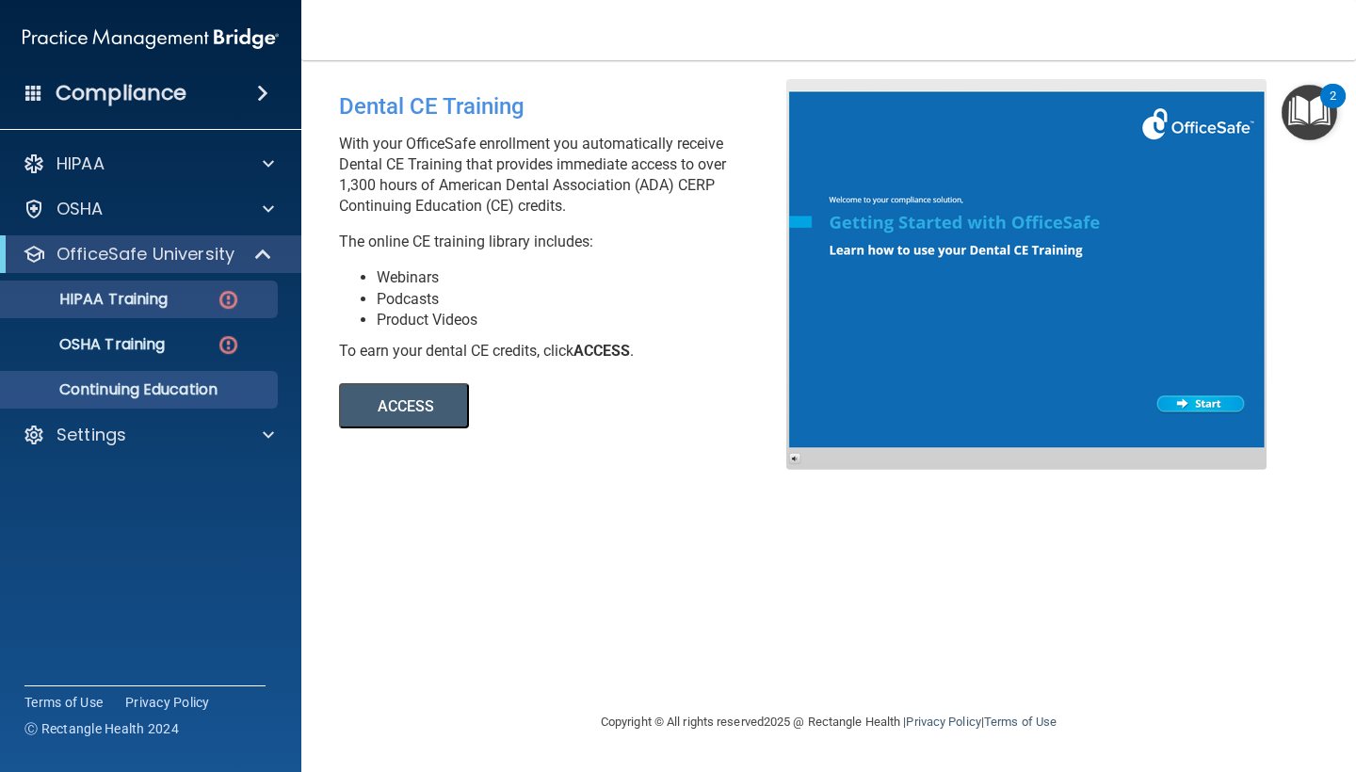
click at [212, 307] on div "HIPAA Training" at bounding box center [140, 299] width 257 height 19
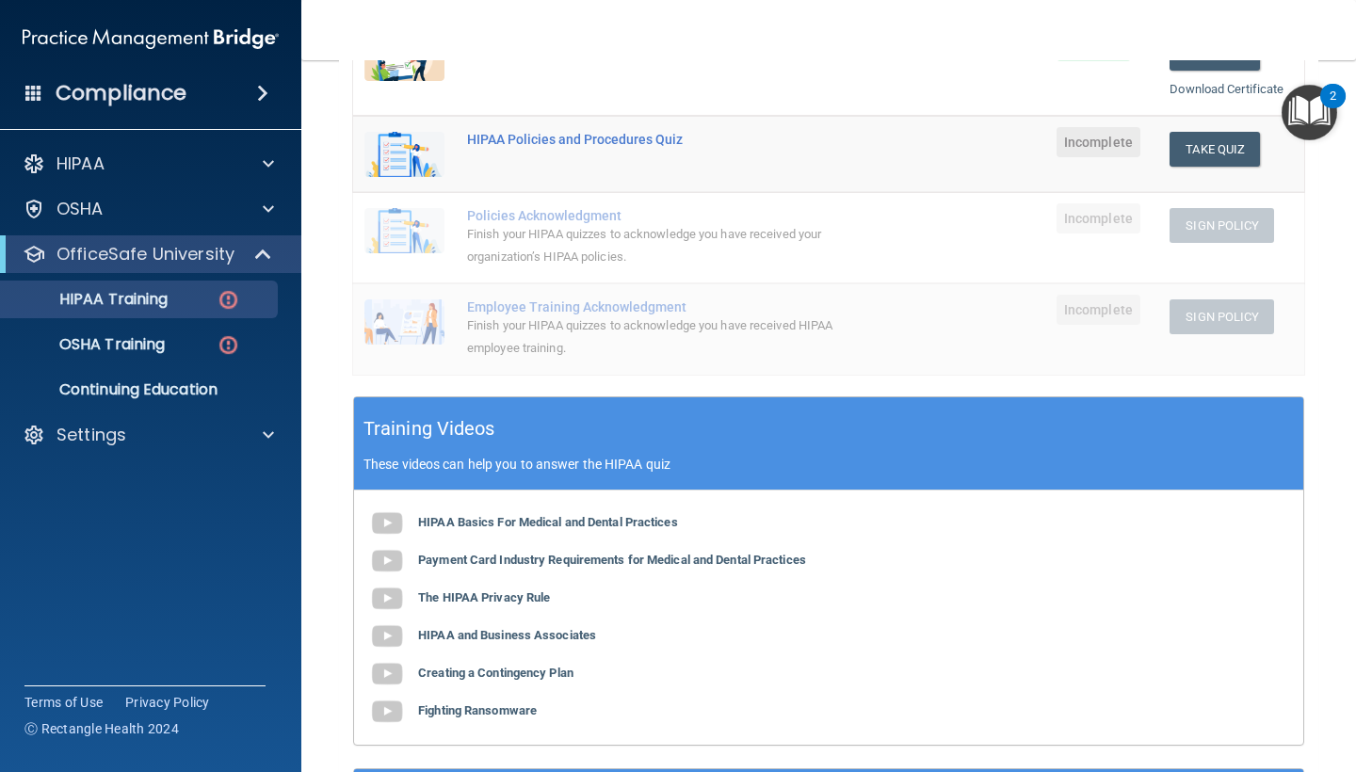
scroll to position [389, 0]
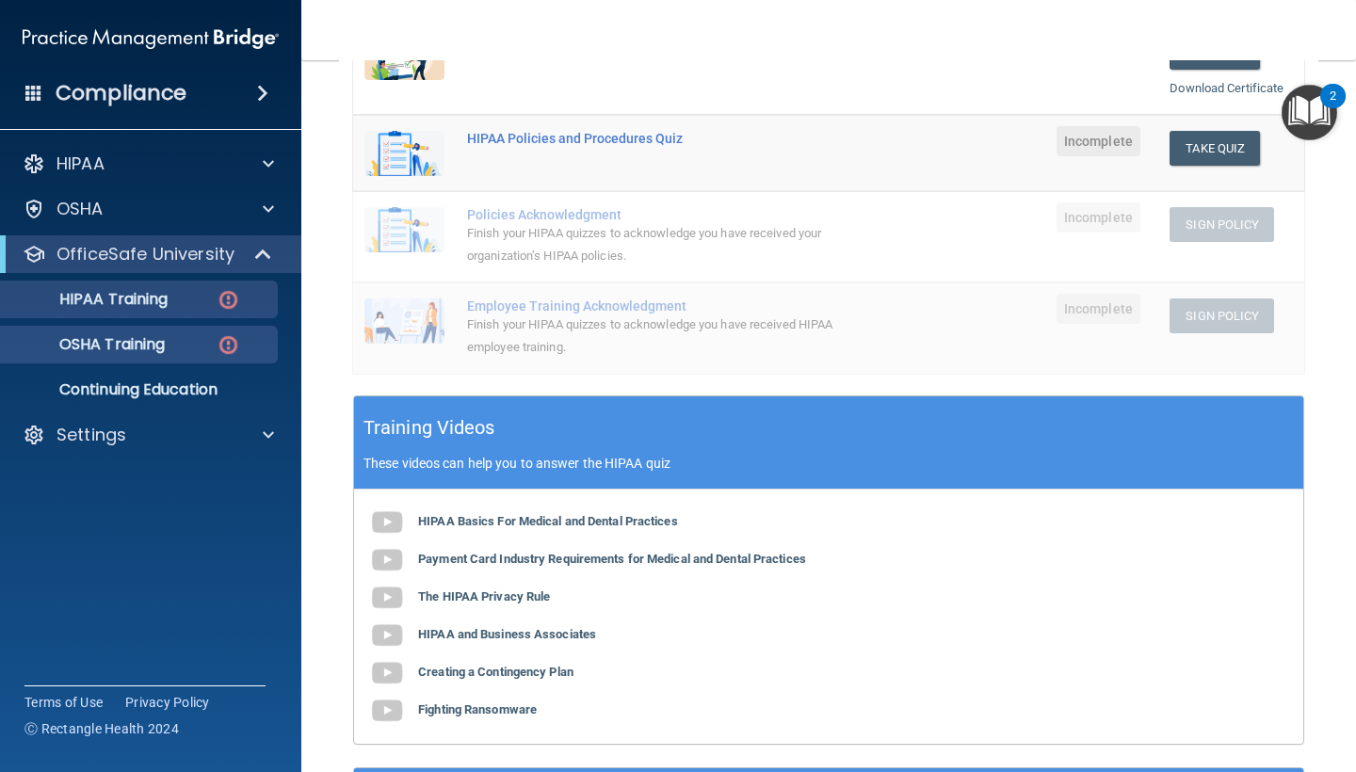
click at [242, 335] on div "OSHA Training" at bounding box center [140, 344] width 257 height 19
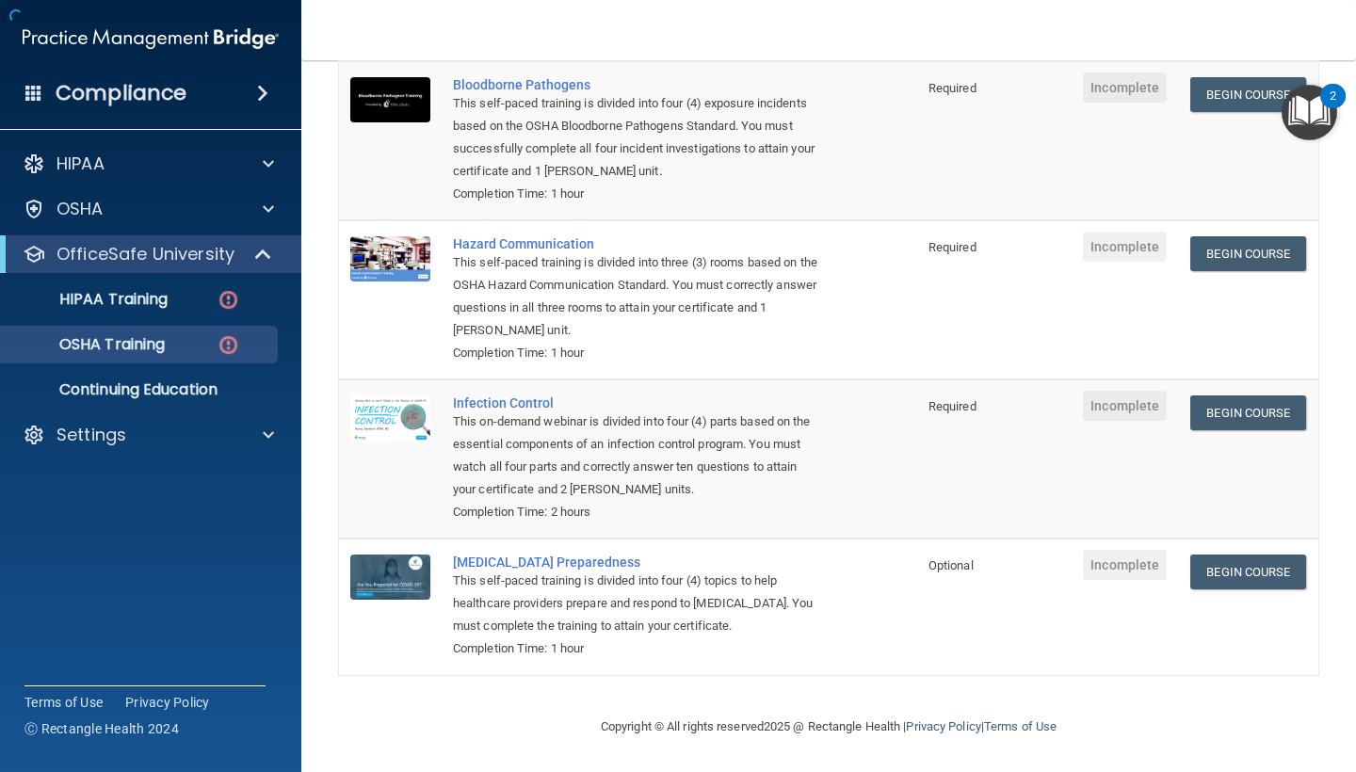
scroll to position [184, 0]
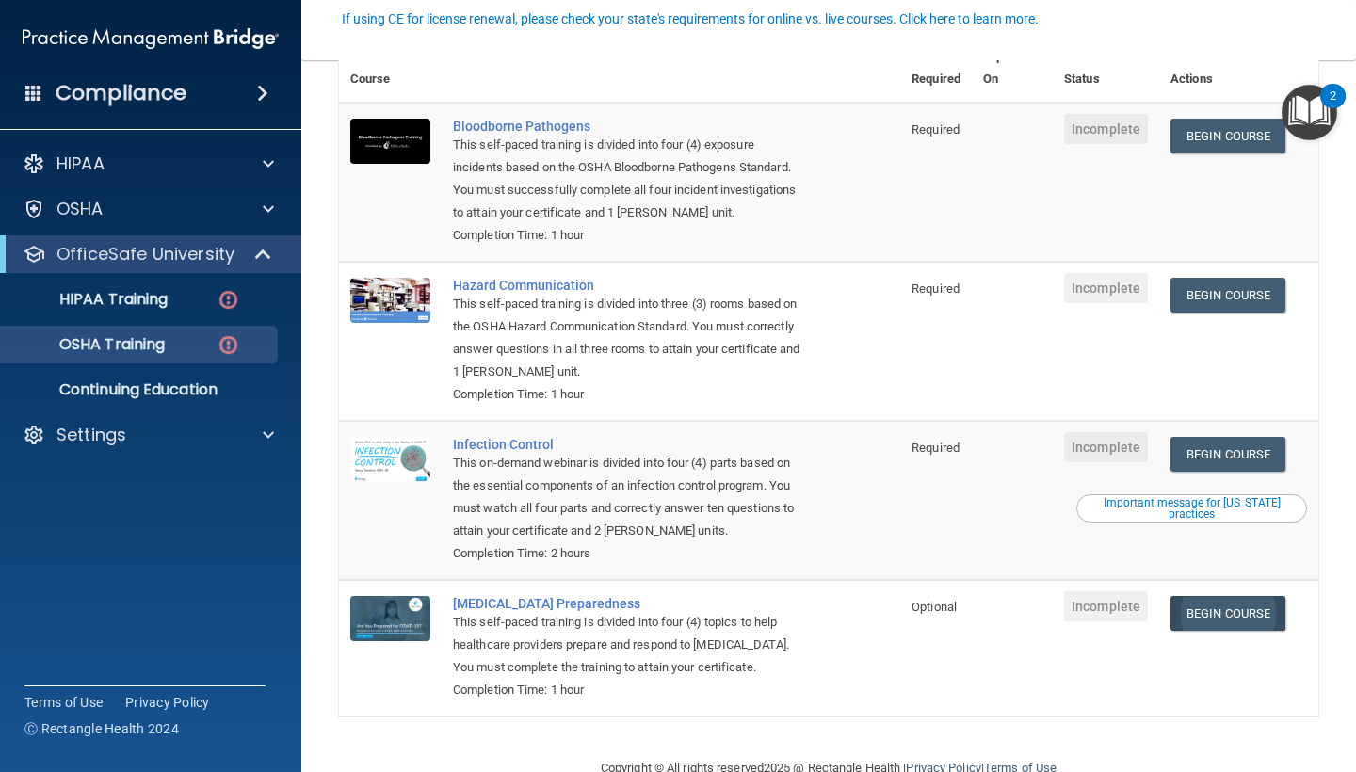
click at [1213, 607] on link "Begin Course" at bounding box center [1227, 613] width 115 height 35
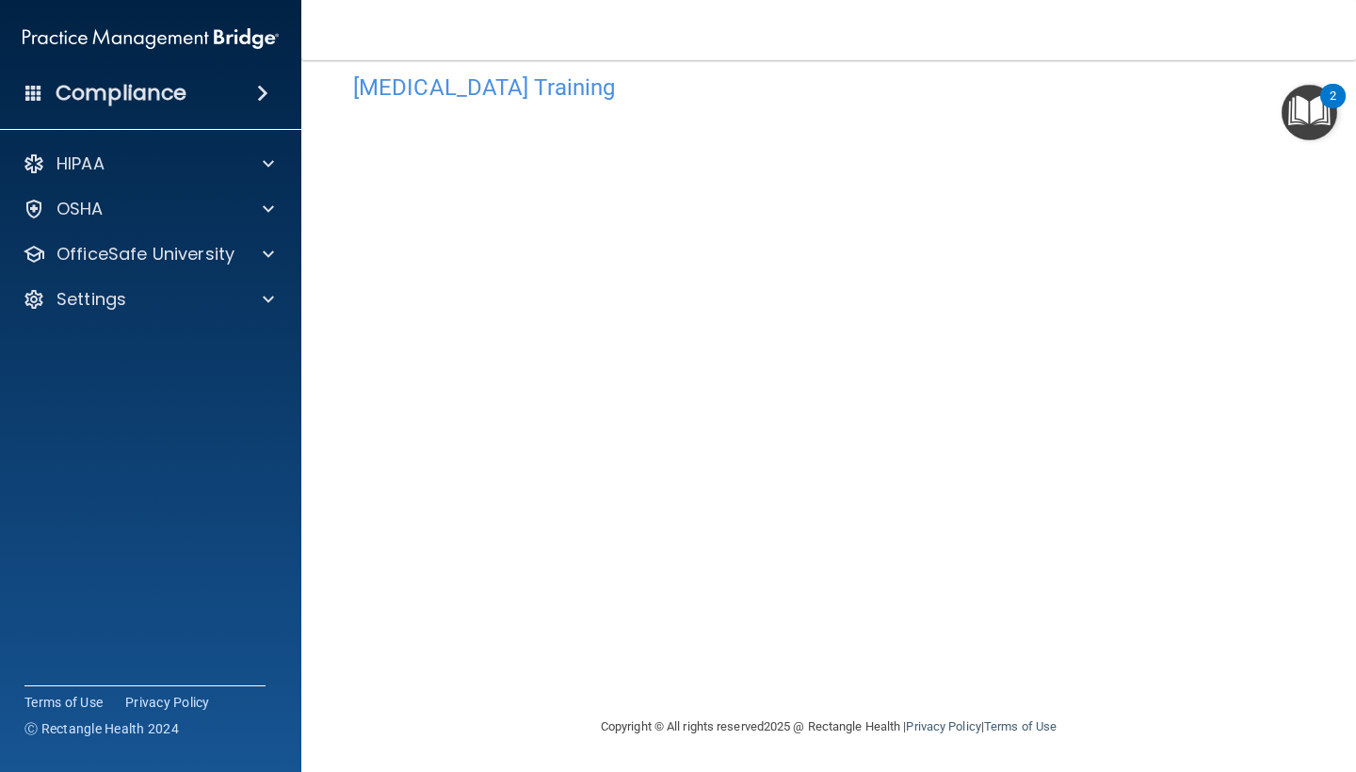
scroll to position [33, 0]
